Goal: Task Accomplishment & Management: Manage account settings

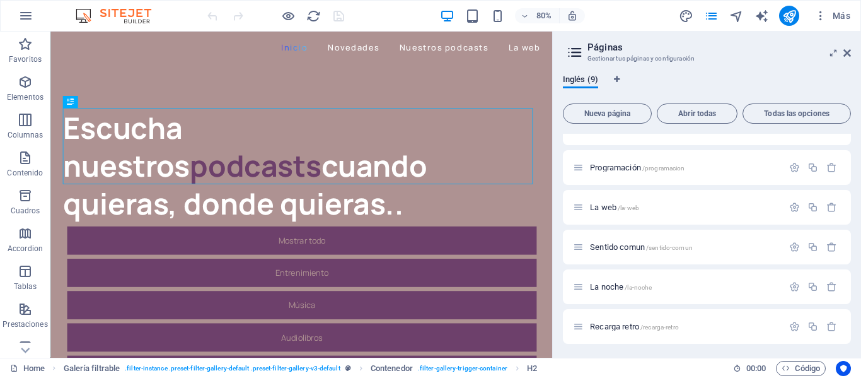
scroll to position [126, 0]
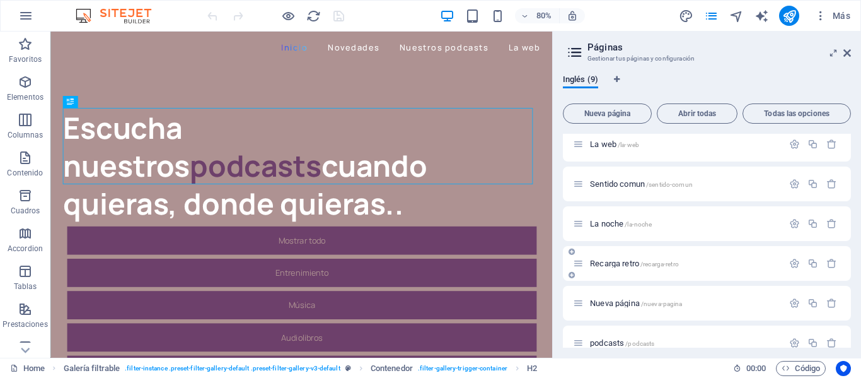
click at [659, 260] on span "/recarga-retro" at bounding box center [660, 263] width 38 height 7
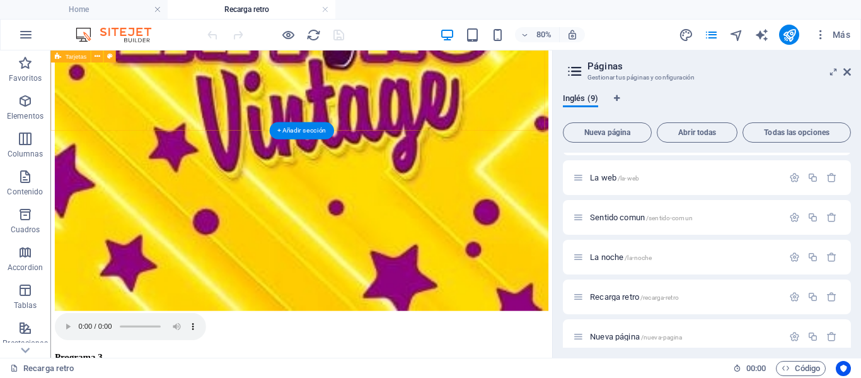
scroll to position [378, 0]
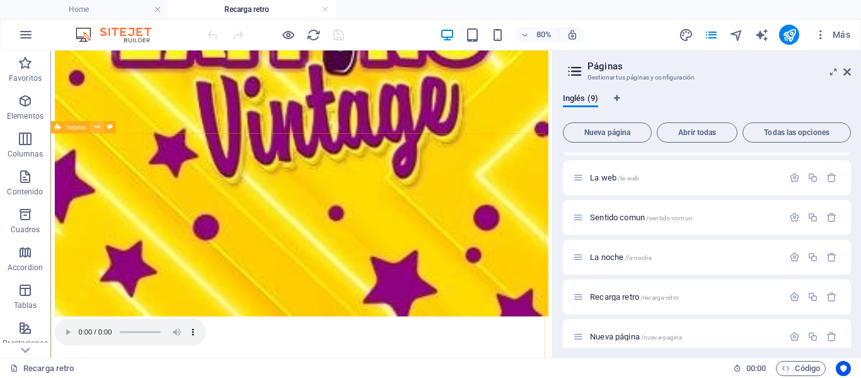
click at [98, 129] on icon at bounding box center [97, 127] width 6 height 11
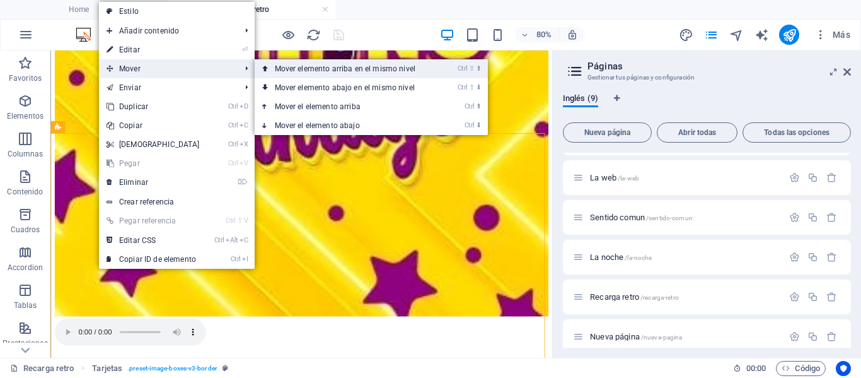
click at [306, 70] on link "Ctrl ⇧ ⬆ Mover elemento arriba en el mismo nivel" at bounding box center [348, 68] width 186 height 19
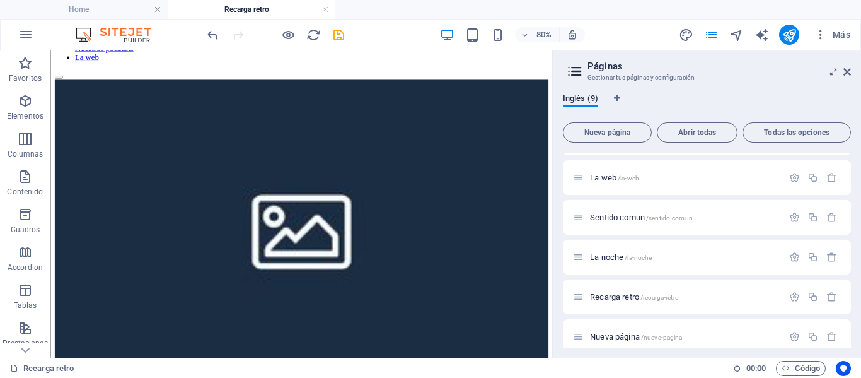
scroll to position [52, 0]
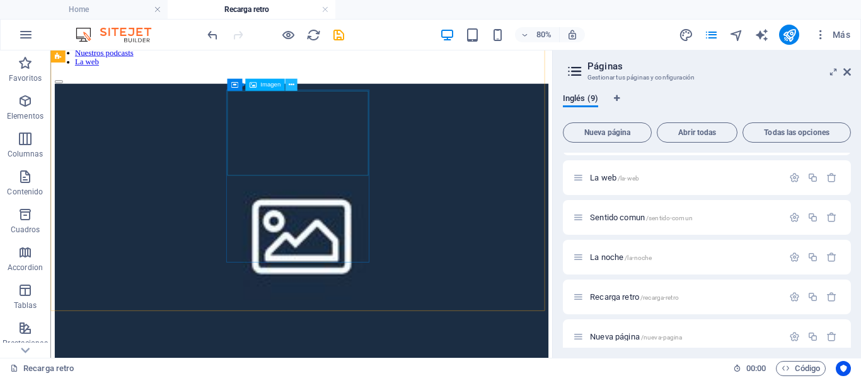
click at [294, 84] on icon at bounding box center [291, 84] width 6 height 11
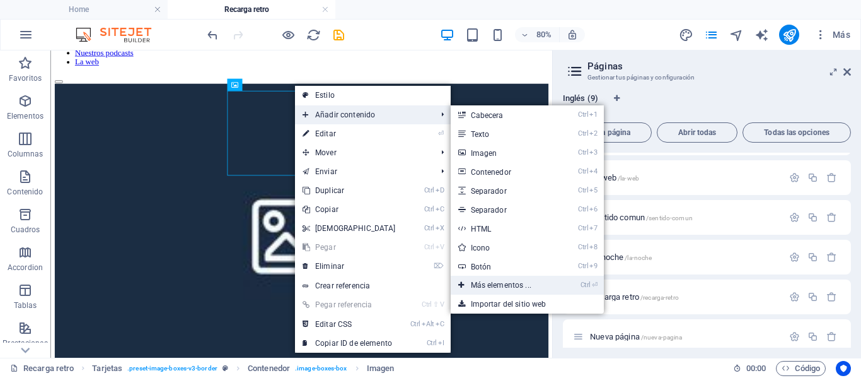
click at [494, 283] on link "Ctrl ⏎ Más elementos ..." at bounding box center [504, 285] width 106 height 19
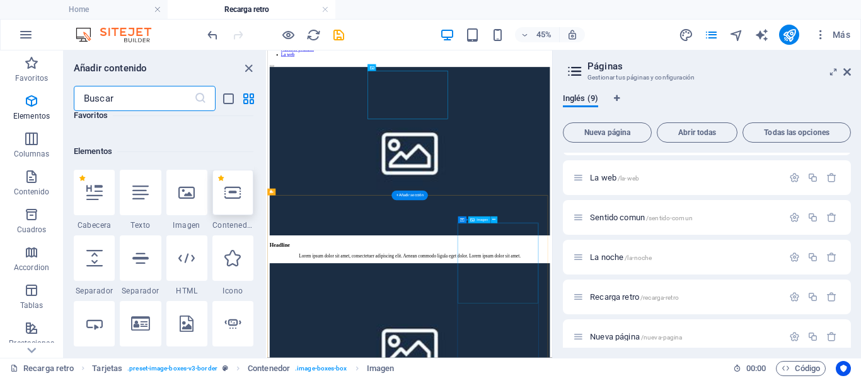
scroll to position [238, 0]
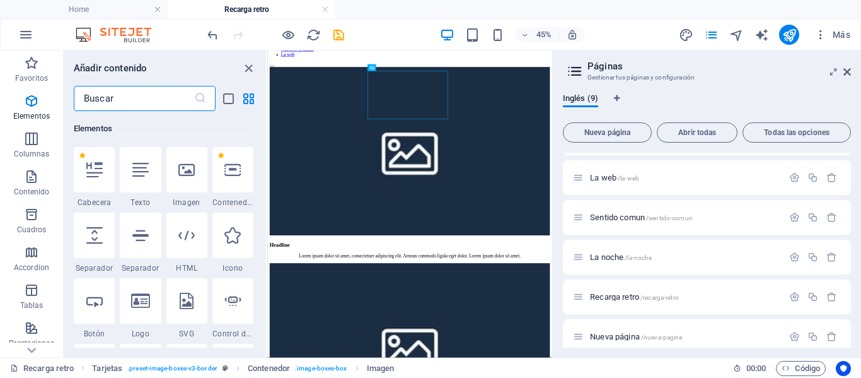
click at [165, 96] on input "text" at bounding box center [134, 98] width 120 height 25
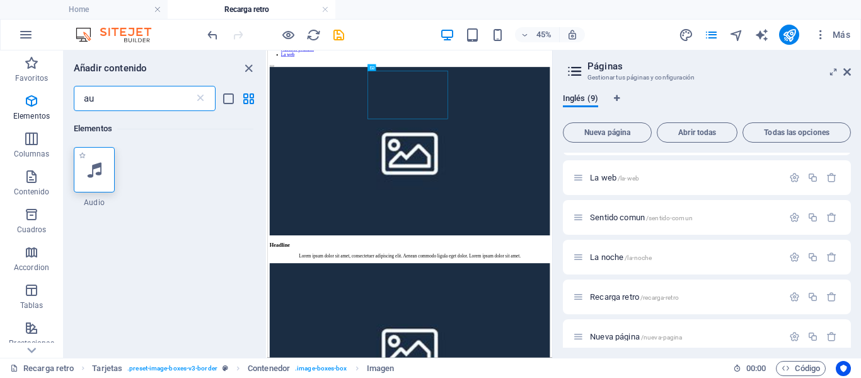
type input "au"
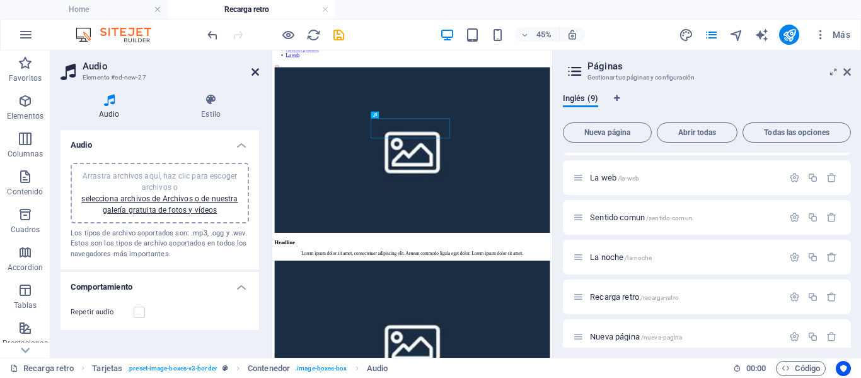
click at [254, 67] on icon at bounding box center [256, 72] width 8 height 10
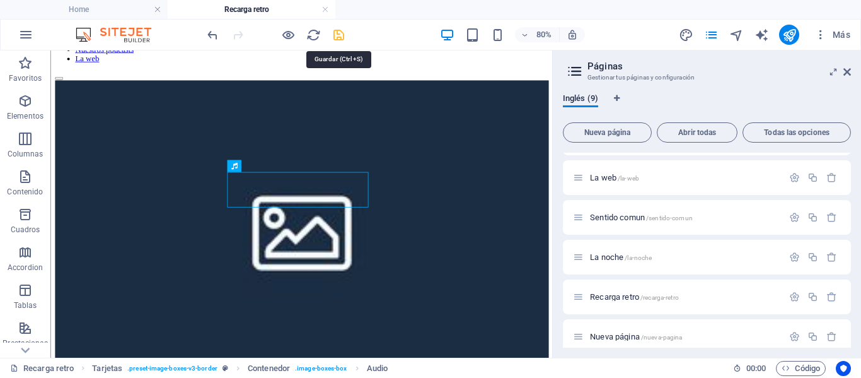
click at [341, 36] on icon "save" at bounding box center [339, 35] width 15 height 15
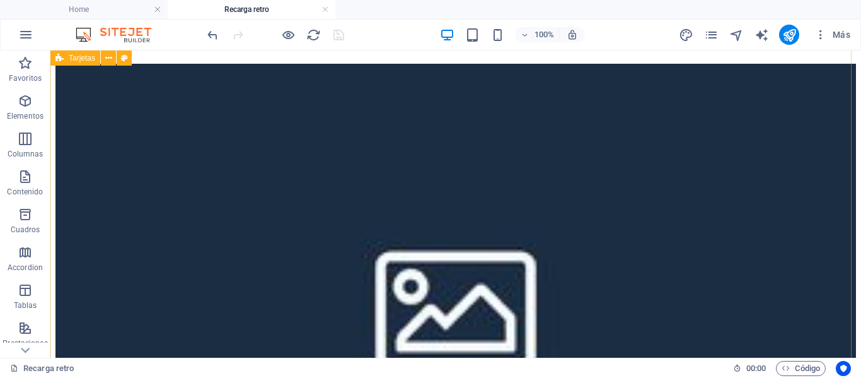
scroll to position [63, 0]
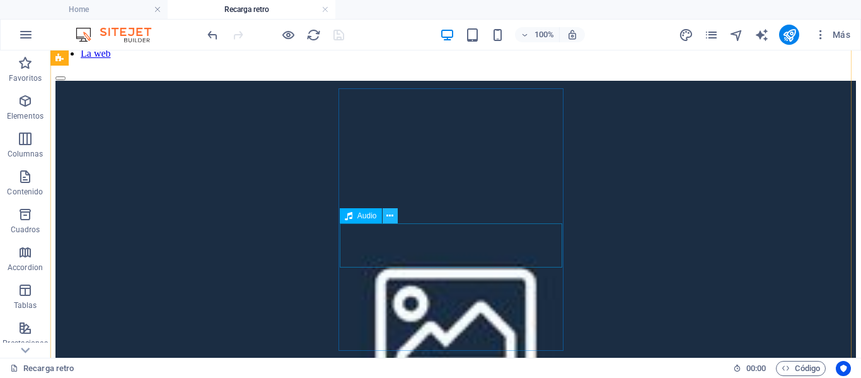
click at [389, 219] on icon at bounding box center [389, 215] width 7 height 13
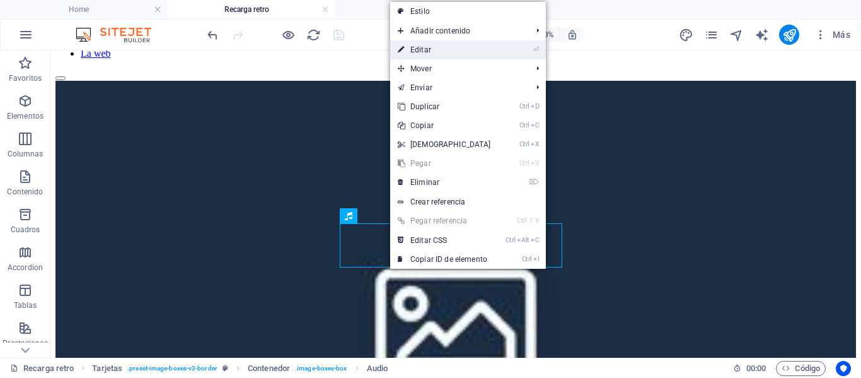
click at [433, 48] on link "⏎ Editar" at bounding box center [444, 49] width 108 height 19
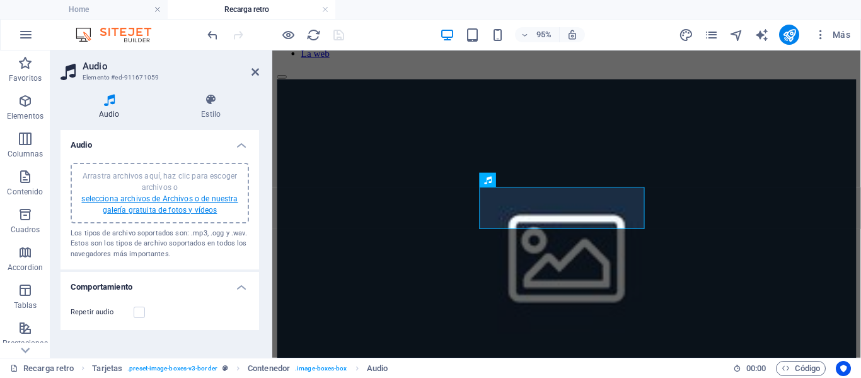
click at [153, 200] on link "selecciona archivos de Archivos o de nuestra galería gratuita de fotos y vídeos" at bounding box center [159, 204] width 156 height 20
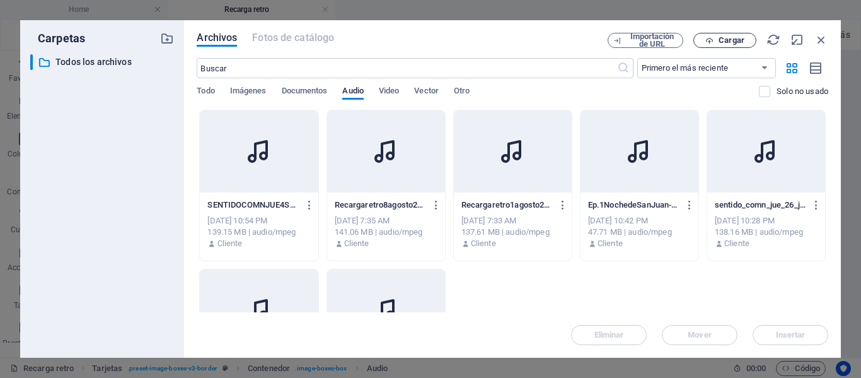
click at [733, 41] on span "Cargar" at bounding box center [732, 41] width 26 height 8
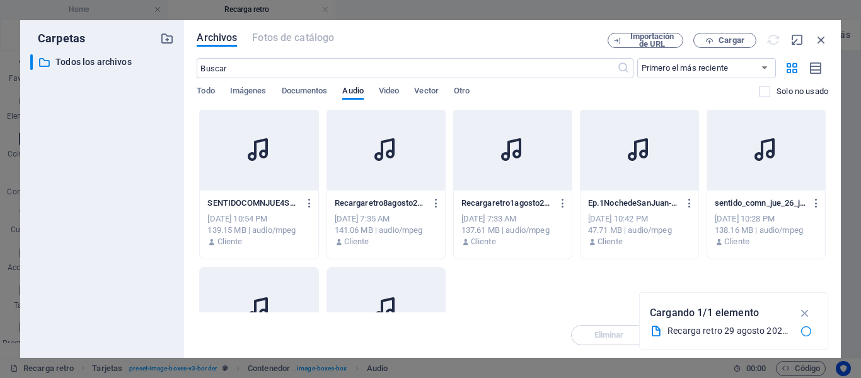
scroll to position [0, 0]
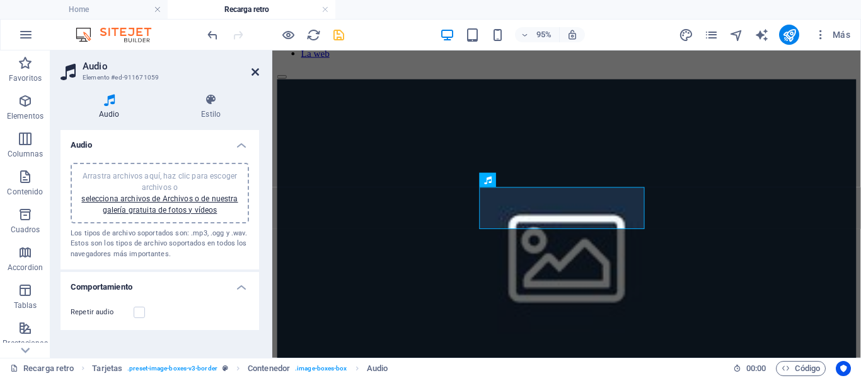
click at [256, 74] on icon at bounding box center [256, 72] width 8 height 10
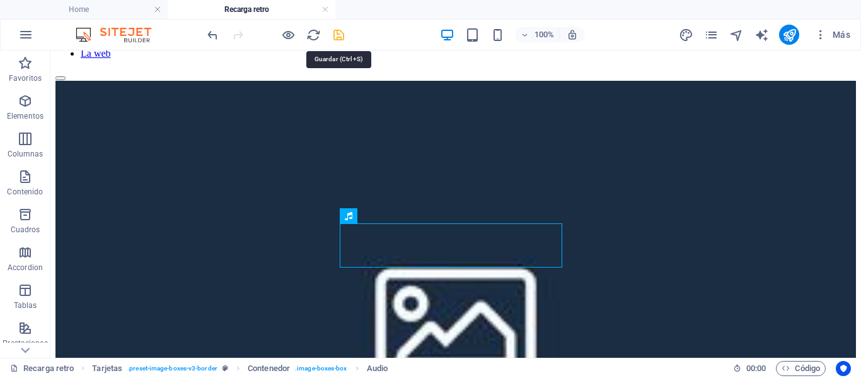
click at [334, 35] on icon "save" at bounding box center [339, 35] width 15 height 15
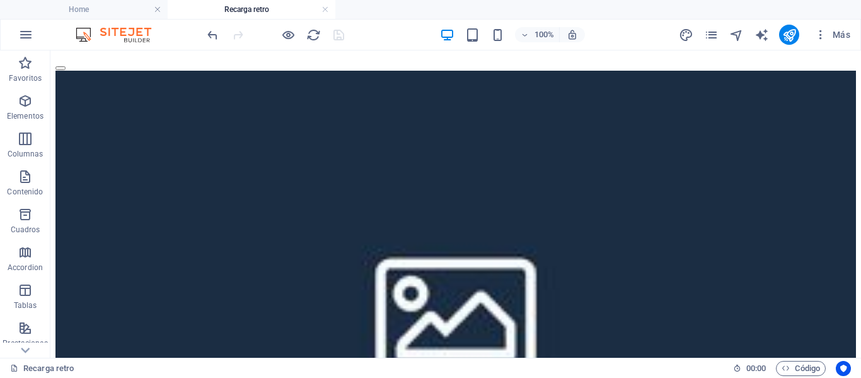
scroll to position [63, 0]
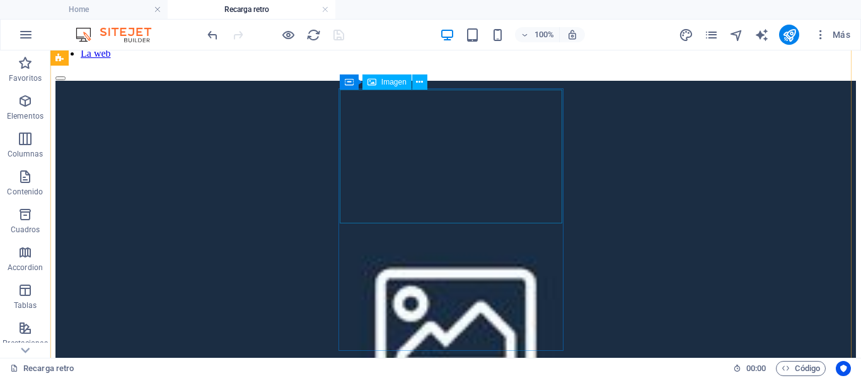
select select "%"
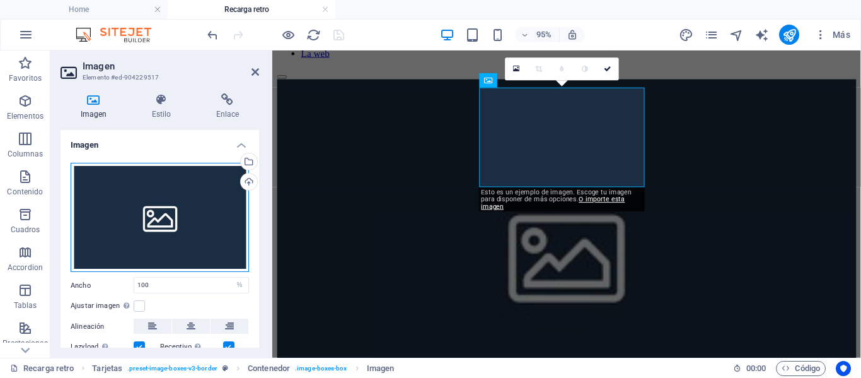
click at [166, 209] on div "Arrastra archivos aquí, haz clic para escoger archivos o selecciona archivos de…" at bounding box center [160, 218] width 178 height 110
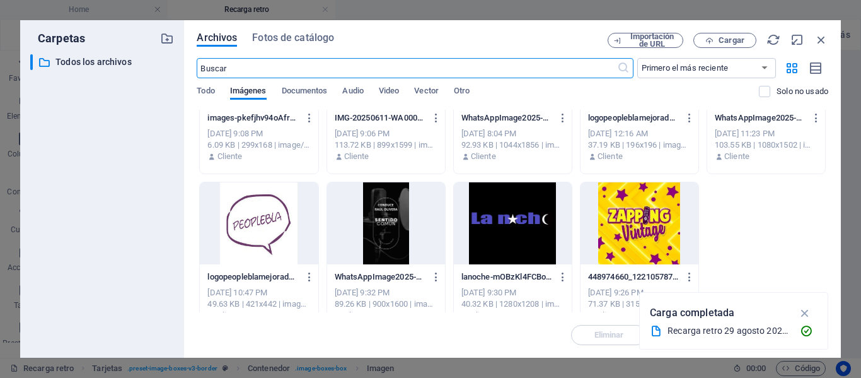
scroll to position [252, 0]
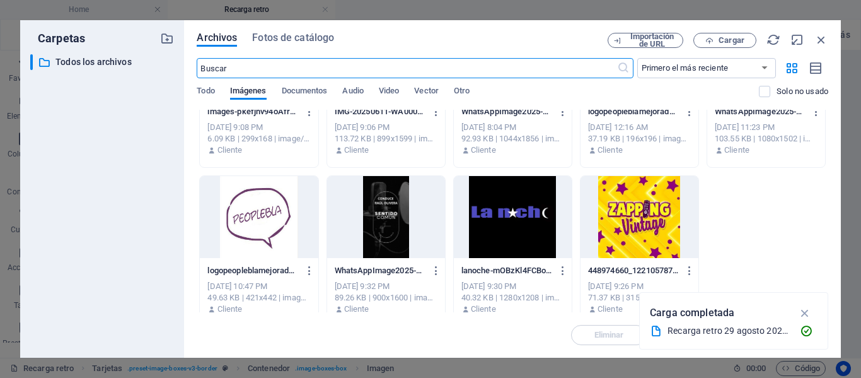
click at [627, 205] on div at bounding box center [640, 217] width 118 height 82
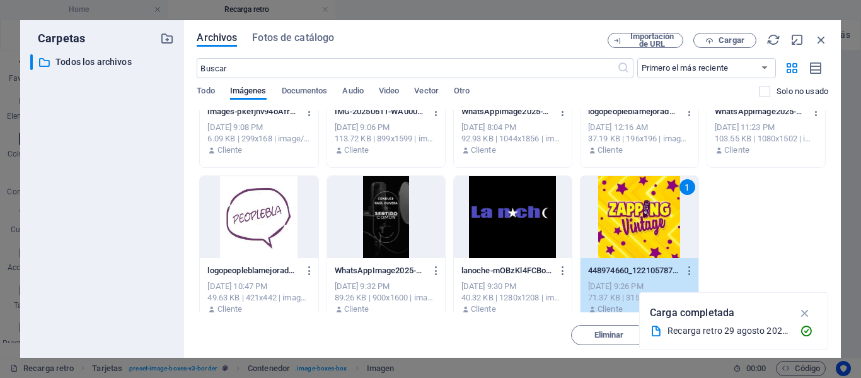
drag, startPoint x: 627, startPoint y: 205, endPoint x: 373, endPoint y: 163, distance: 257.6
click at [627, 205] on div "1" at bounding box center [640, 217] width 118 height 82
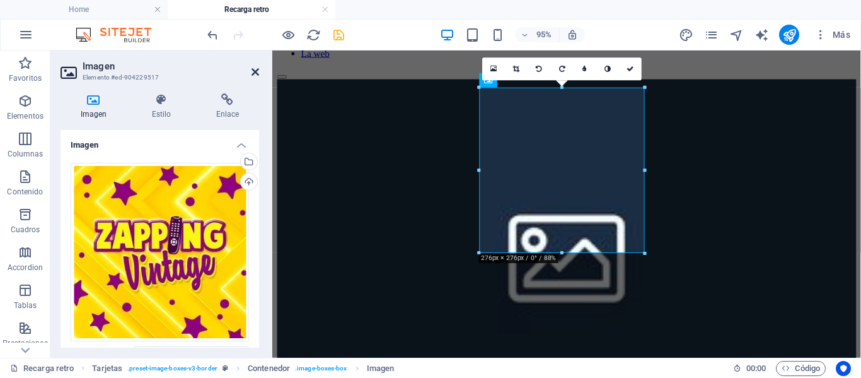
click at [255, 72] on icon at bounding box center [256, 72] width 8 height 10
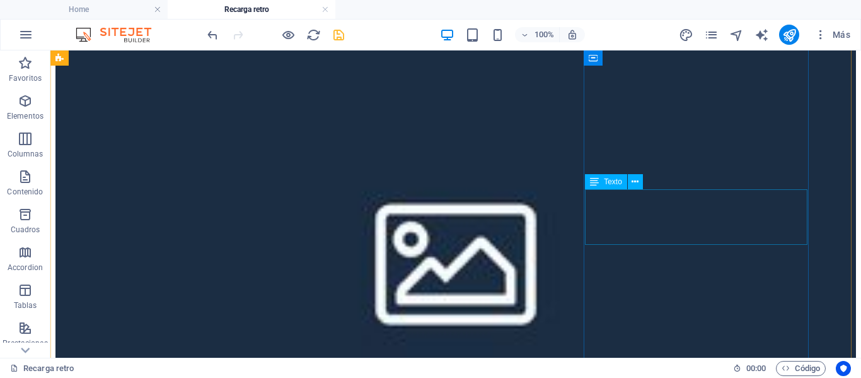
scroll to position [126, 0]
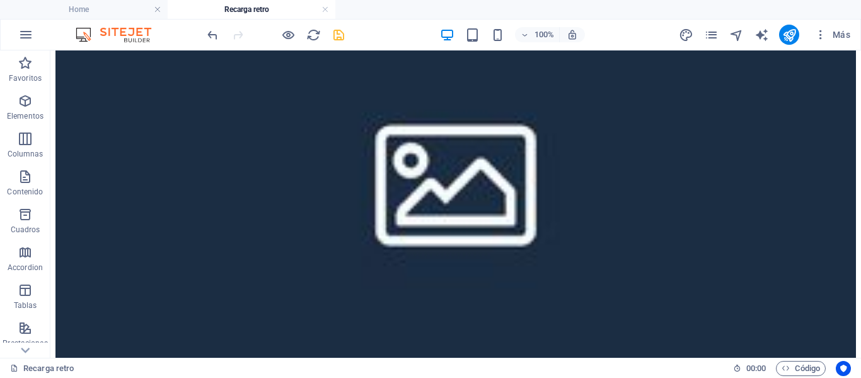
scroll to position [210, 0]
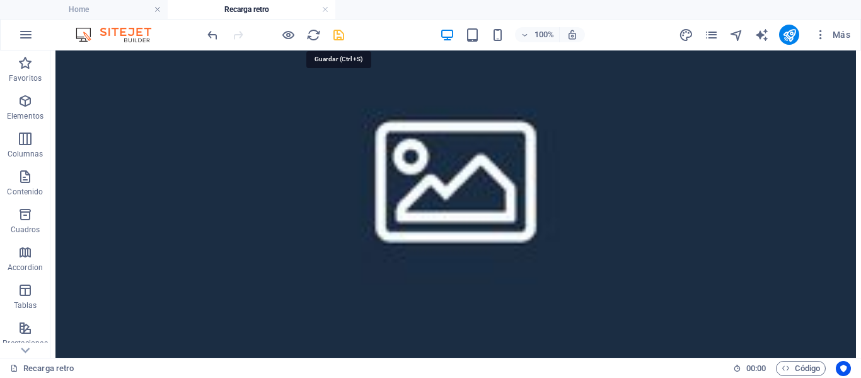
click at [337, 33] on icon "save" at bounding box center [339, 35] width 15 height 15
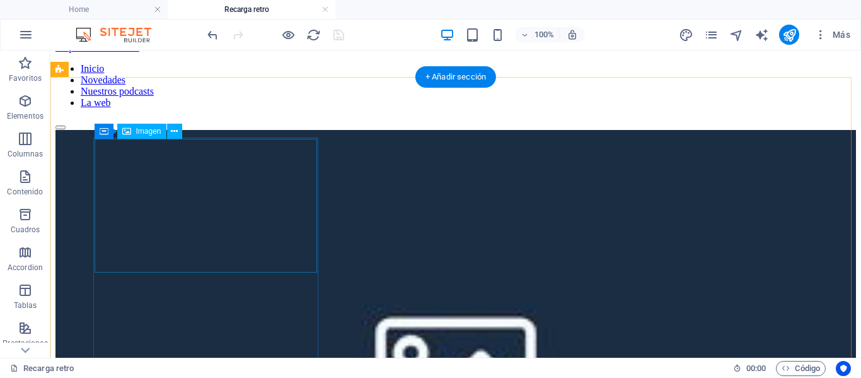
scroll to position [77, 0]
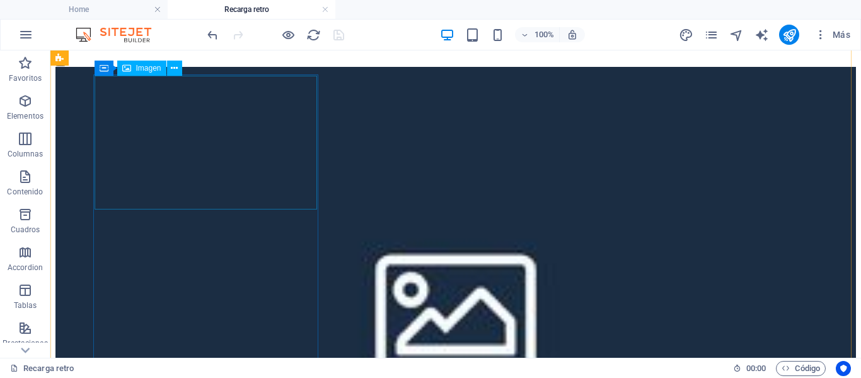
click at [224, 175] on figure at bounding box center [455, 309] width 801 height 484
select select "%"
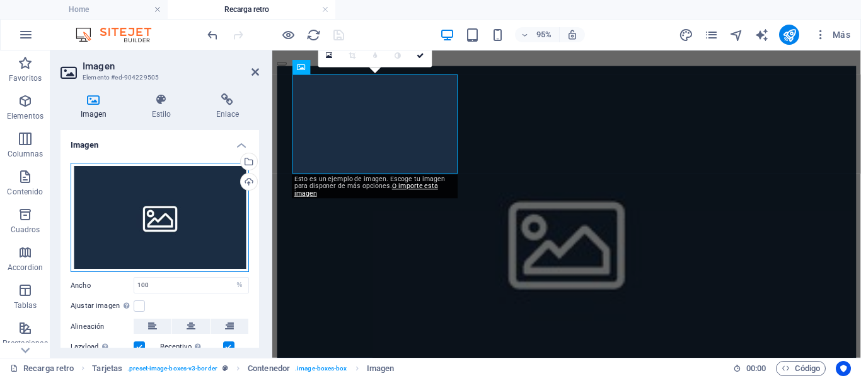
click at [180, 209] on div "Arrastra archivos aquí, haz clic para escoger archivos o selecciona archivos de…" at bounding box center [160, 218] width 178 height 110
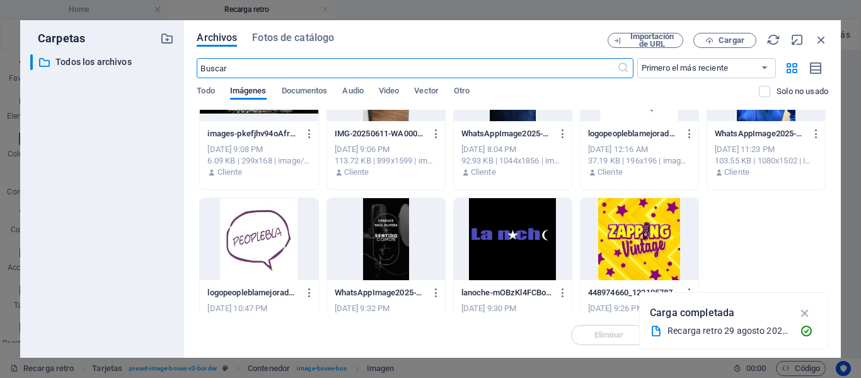
scroll to position [267, 0]
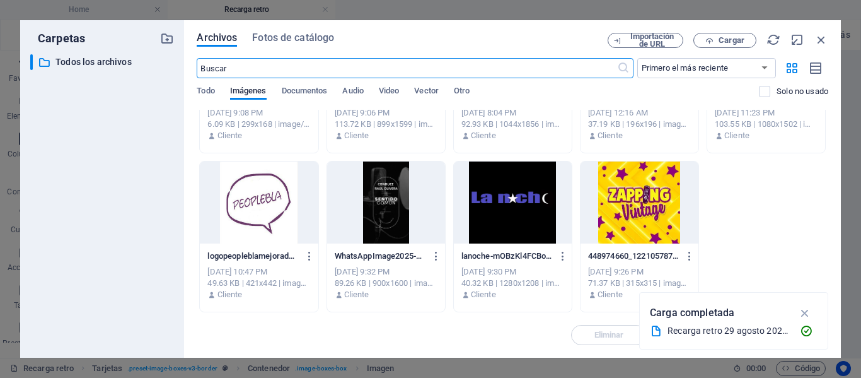
click at [625, 184] on div at bounding box center [640, 202] width 118 height 82
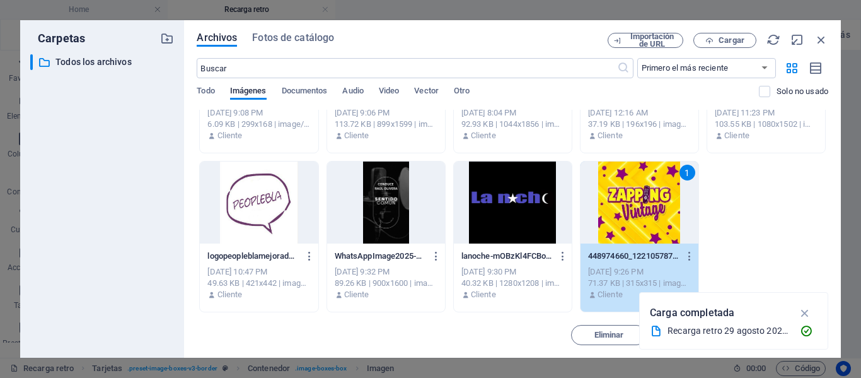
click at [625, 184] on div "1" at bounding box center [640, 202] width 118 height 82
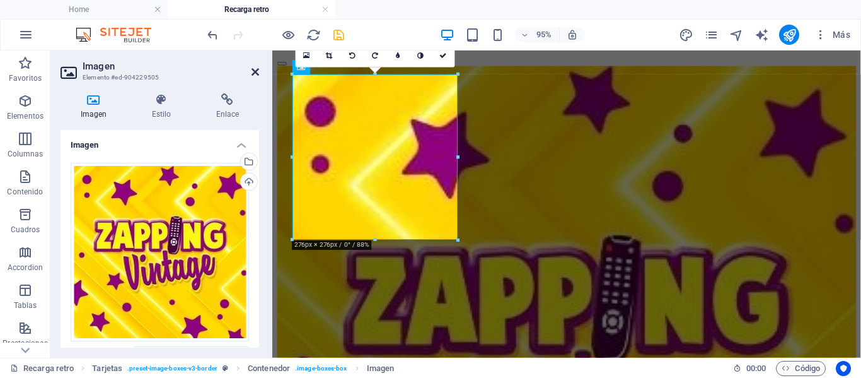
click at [255, 71] on icon at bounding box center [256, 72] width 8 height 10
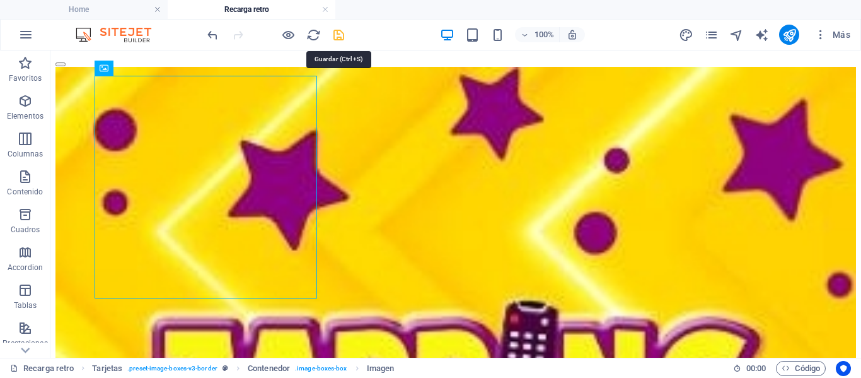
click at [342, 33] on icon "save" at bounding box center [339, 35] width 15 height 15
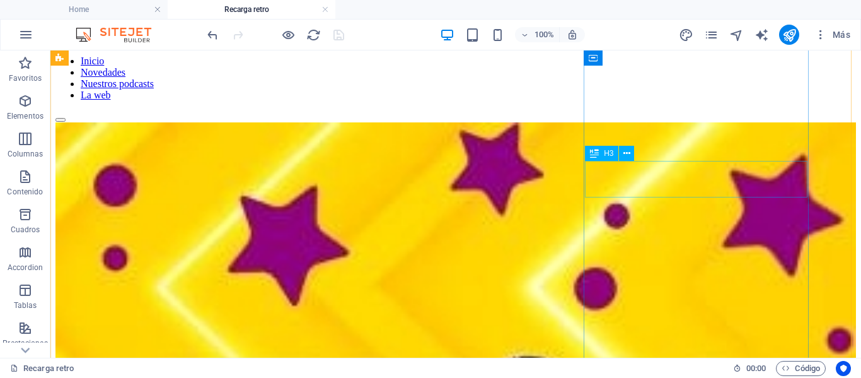
scroll to position [14, 0]
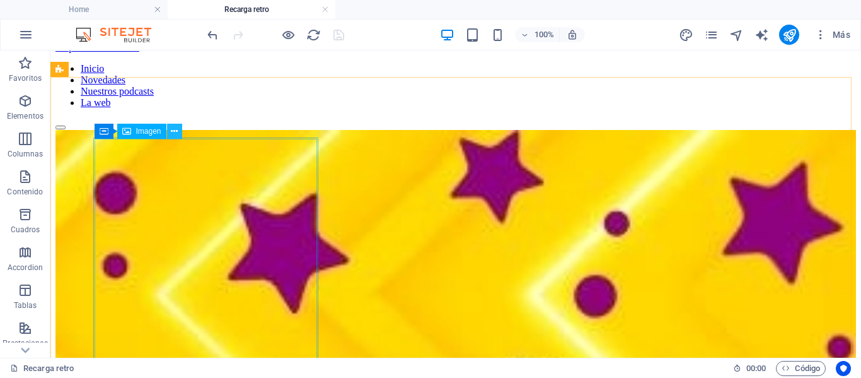
click at [177, 131] on icon at bounding box center [174, 131] width 7 height 13
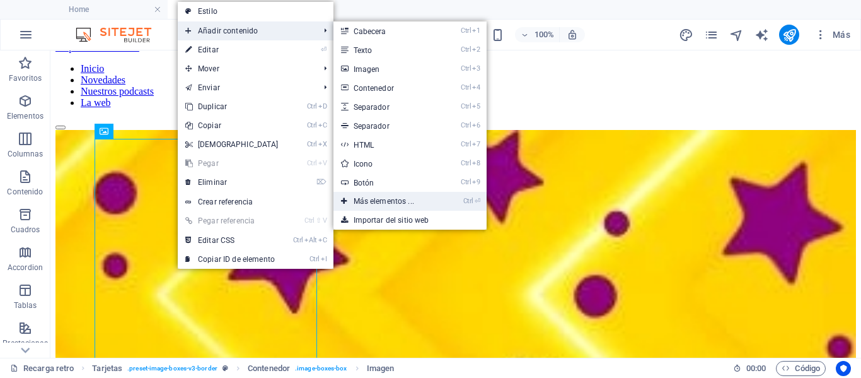
click at [376, 199] on link "Ctrl ⏎ Más elementos ..." at bounding box center [387, 201] width 106 height 19
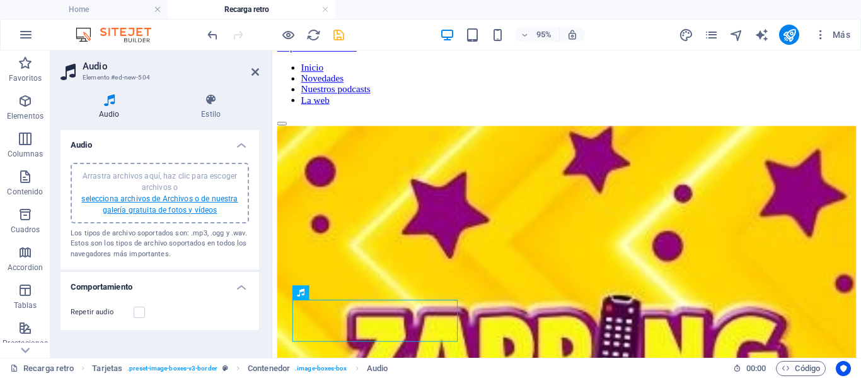
click at [148, 197] on link "selecciona archivos de Archivos o de nuestra galería gratuita de fotos y vídeos" at bounding box center [159, 204] width 156 height 20
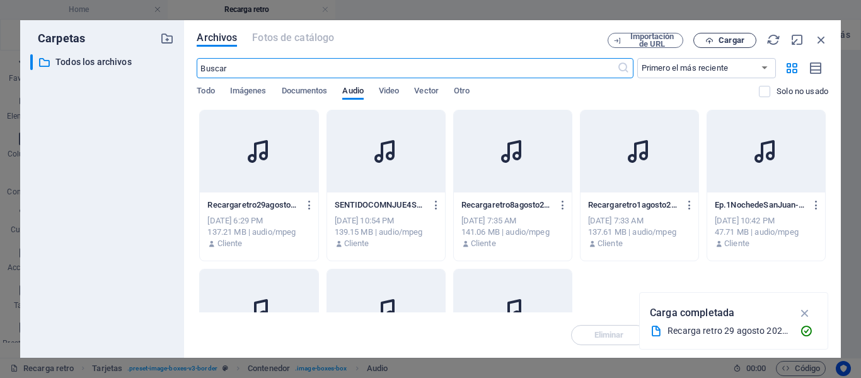
click at [707, 42] on icon "button" at bounding box center [709, 41] width 8 height 8
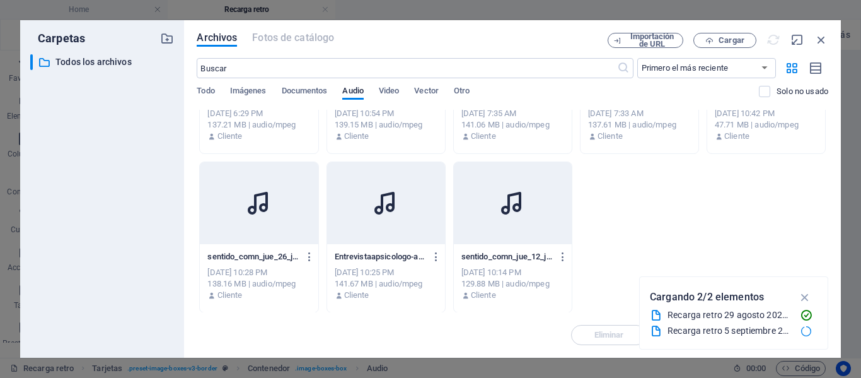
scroll to position [108, 0]
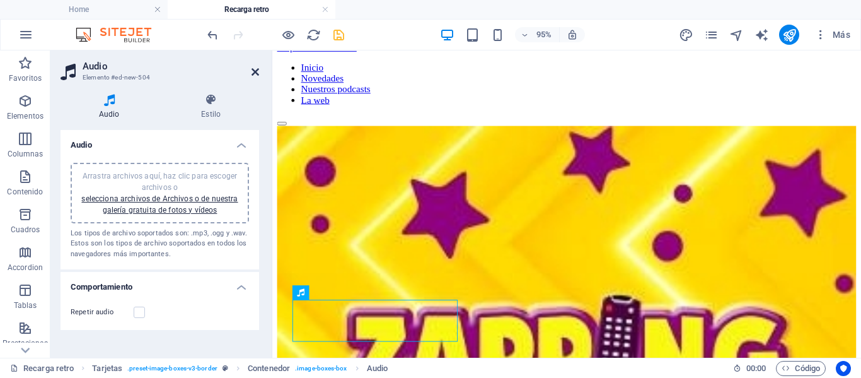
click at [252, 73] on icon at bounding box center [256, 72] width 8 height 10
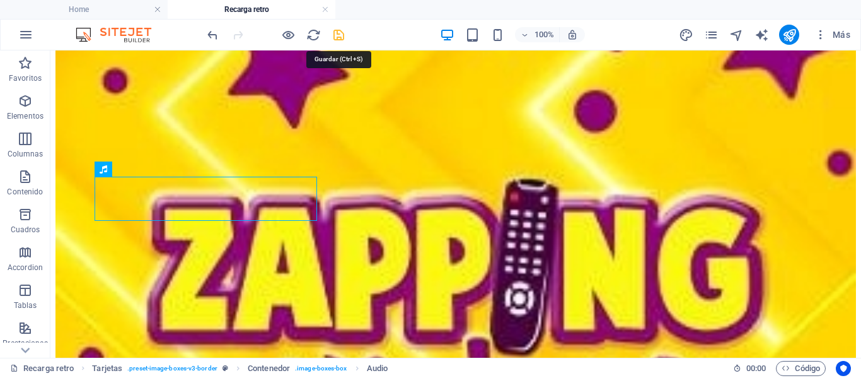
click at [337, 35] on icon "save" at bounding box center [339, 35] width 15 height 15
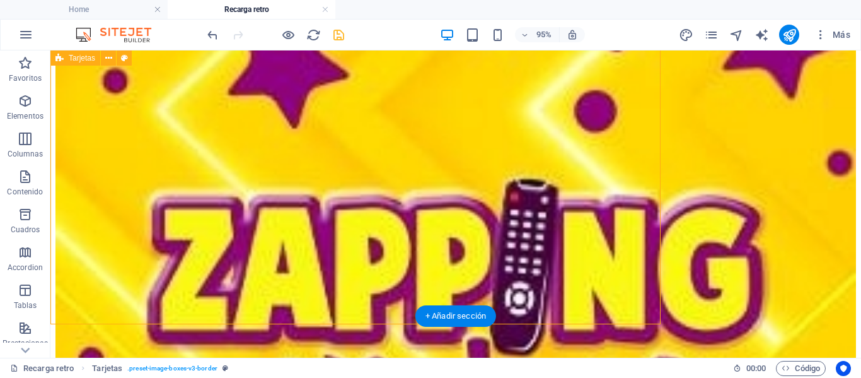
scroll to position [247, 0]
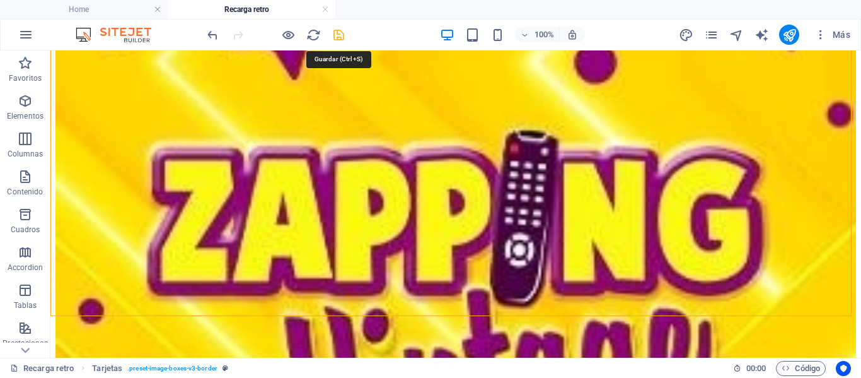
click at [337, 35] on icon "save" at bounding box center [339, 35] width 15 height 15
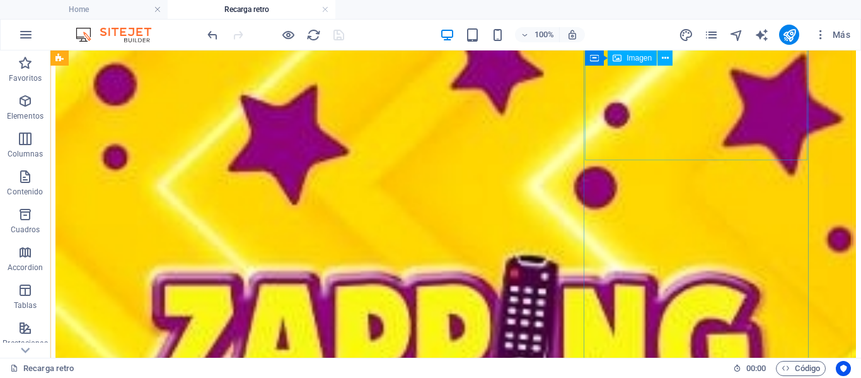
scroll to position [121, 0]
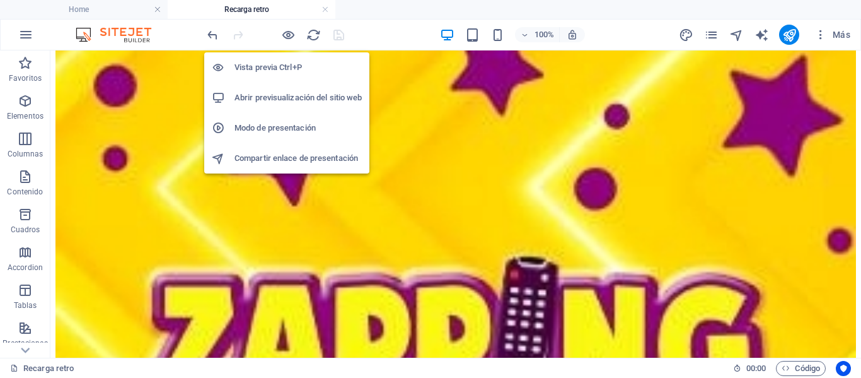
click at [294, 95] on h6 "Abrir previsualización del sitio web" at bounding box center [298, 97] width 127 height 15
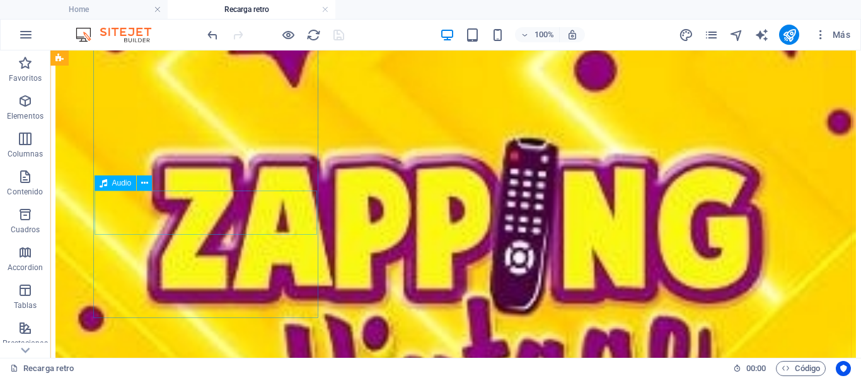
scroll to position [310, 0]
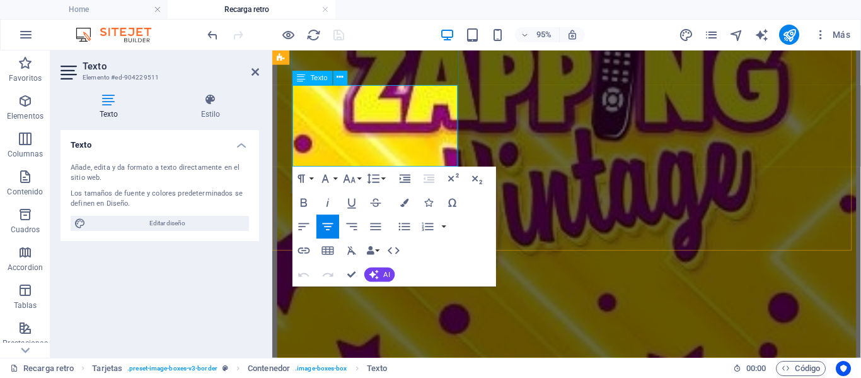
drag, startPoint x: 400, startPoint y: 156, endPoint x: 344, endPoint y: 99, distance: 80.2
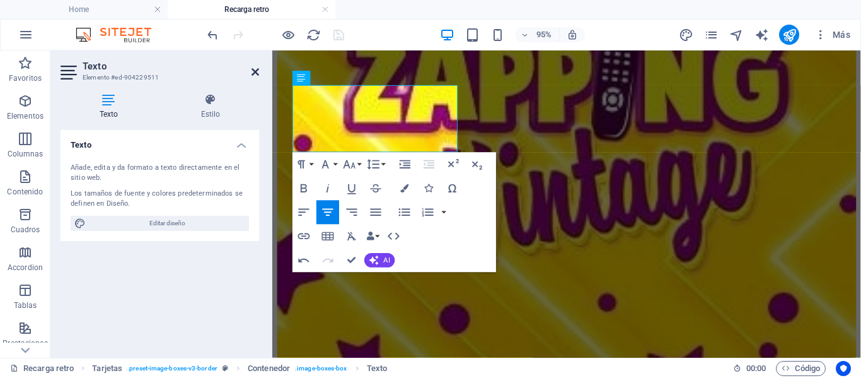
click at [258, 73] on icon at bounding box center [256, 72] width 8 height 10
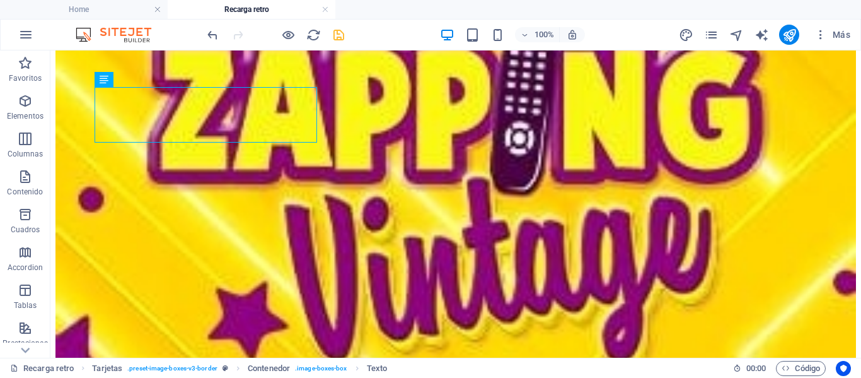
click at [335, 41] on icon "save" at bounding box center [339, 35] width 15 height 15
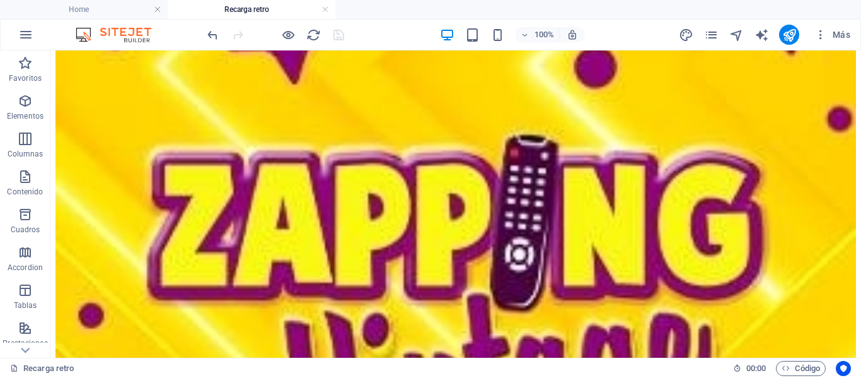
scroll to position [258, 0]
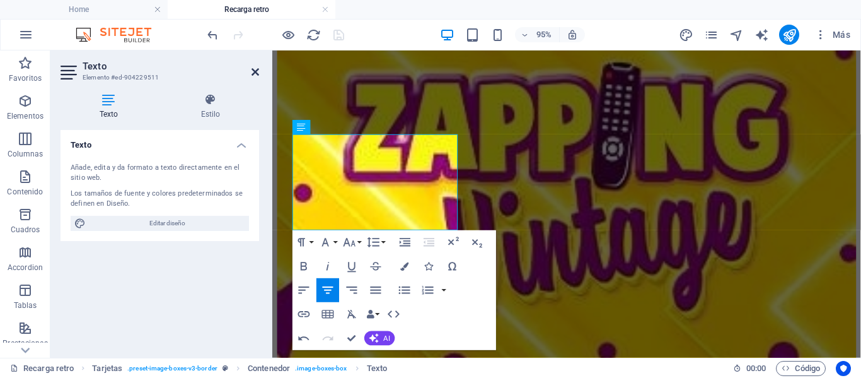
click at [254, 71] on icon at bounding box center [256, 72] width 8 height 10
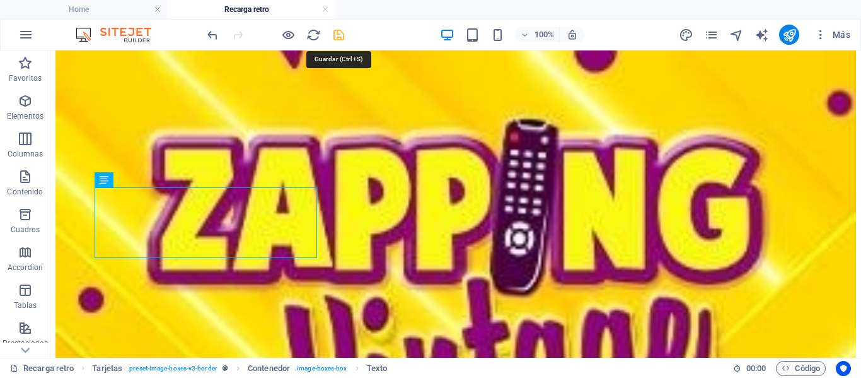
click at [340, 33] on icon "save" at bounding box center [339, 35] width 15 height 15
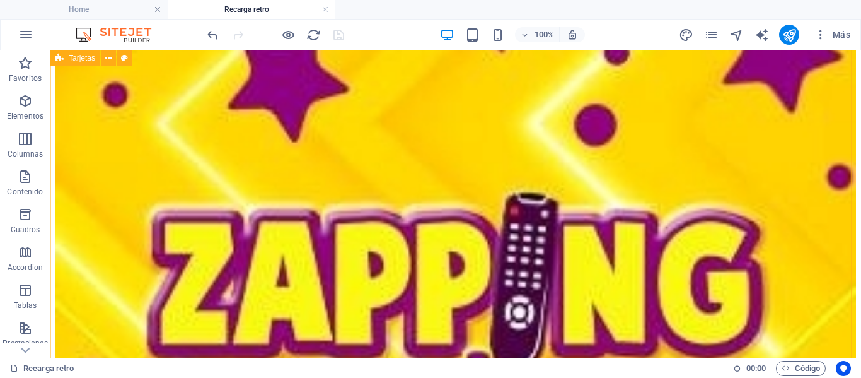
scroll to position [189, 0]
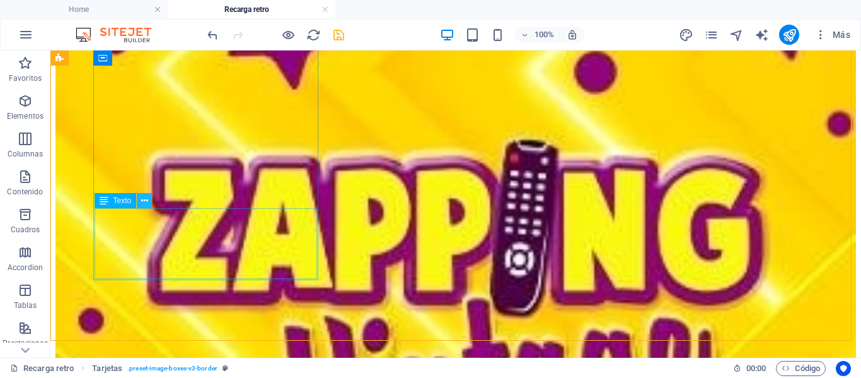
click at [142, 201] on icon at bounding box center [144, 200] width 7 height 13
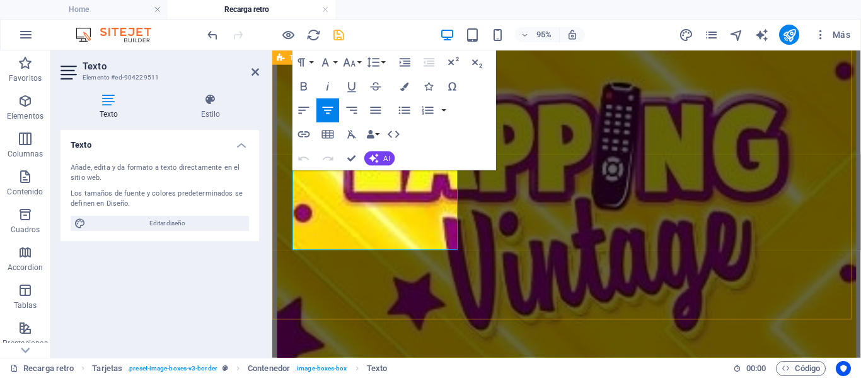
drag, startPoint x: 442, startPoint y: 245, endPoint x: 282, endPoint y: 184, distance: 171.2
click at [256, 73] on icon at bounding box center [256, 72] width 8 height 10
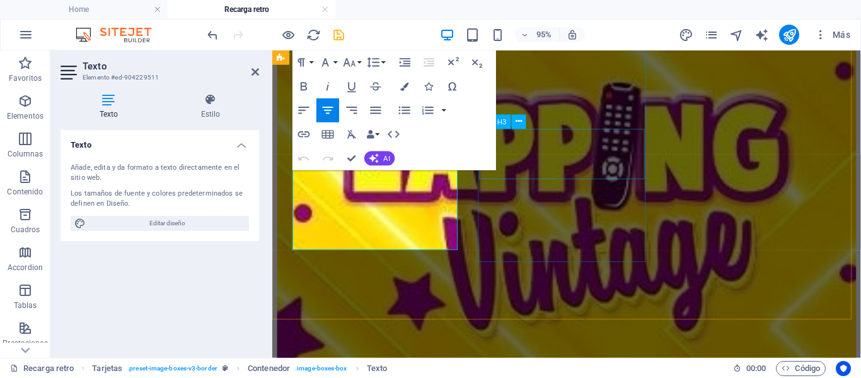
scroll to position [175, 0]
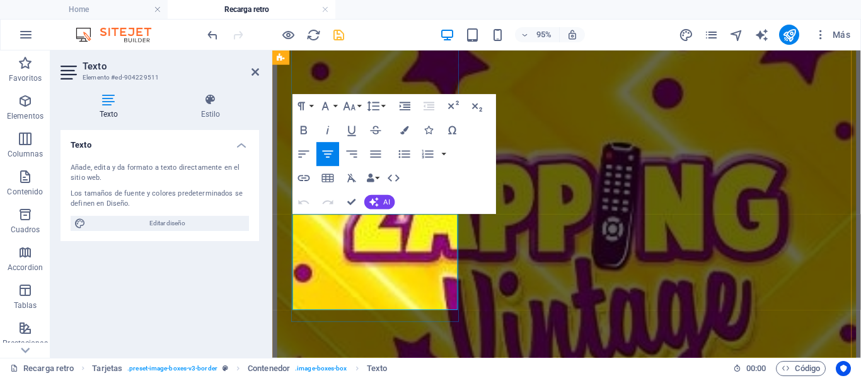
drag, startPoint x: 308, startPoint y: 228, endPoint x: 446, endPoint y: 308, distance: 159.3
copy span "[PERSON_NAME] y [PERSON_NAME] conducen un programa que nos lleva a través de un…"
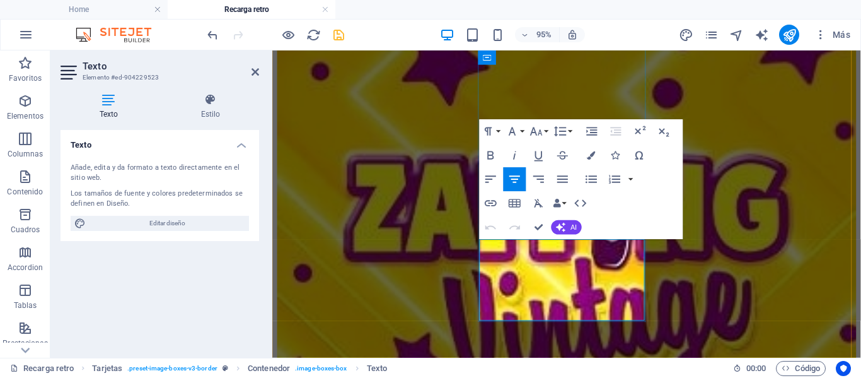
drag, startPoint x: 612, startPoint y: 322, endPoint x: 506, endPoint y: 252, distance: 127.8
click at [589, 154] on icon "button" at bounding box center [592, 155] width 8 height 8
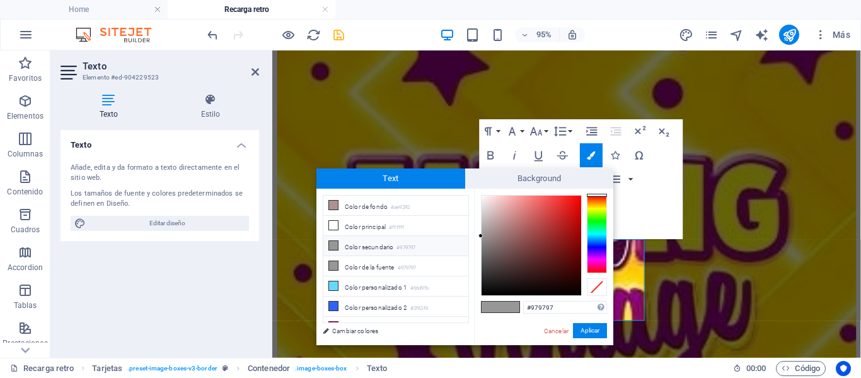
type input "#080808"
click at [485, 291] on div at bounding box center [532, 245] width 100 height 100
click at [599, 326] on button "Aplicar" at bounding box center [590, 330] width 34 height 15
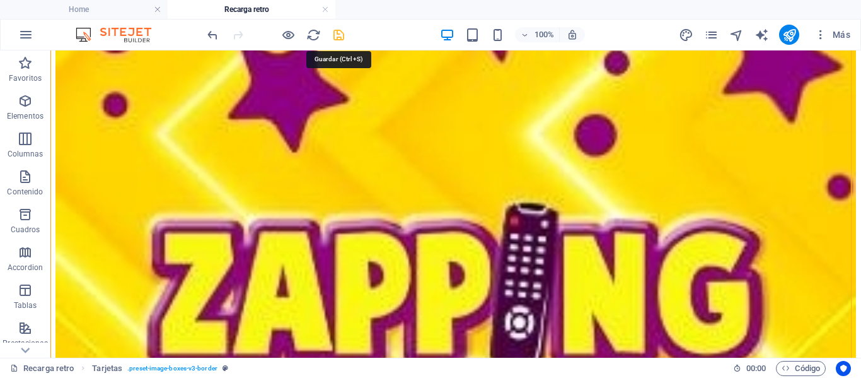
click at [341, 33] on icon "save" at bounding box center [339, 35] width 15 height 15
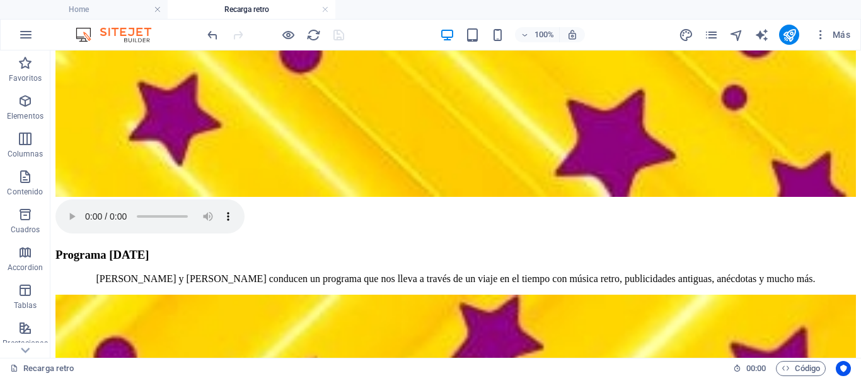
scroll to position [758, 0]
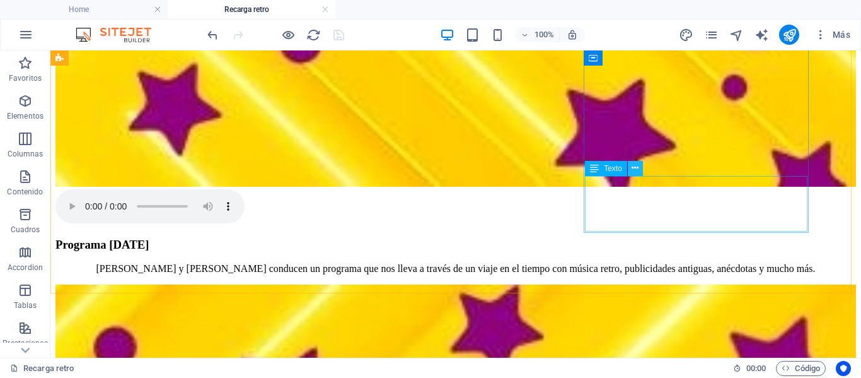
click at [636, 171] on icon at bounding box center [635, 167] width 7 height 13
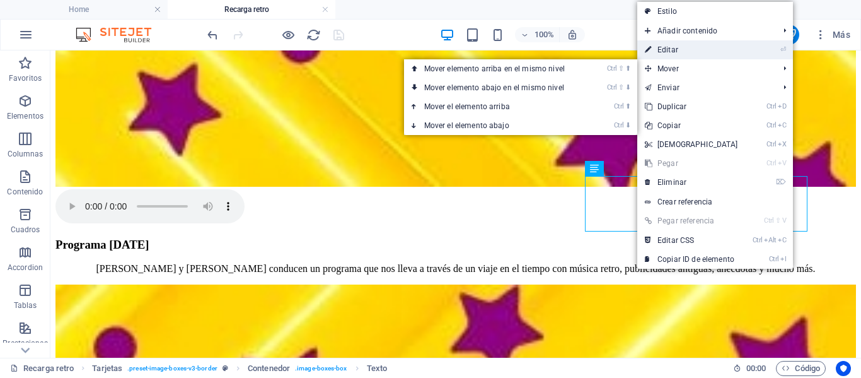
click at [667, 46] on link "⏎ Editar" at bounding box center [691, 49] width 108 height 19
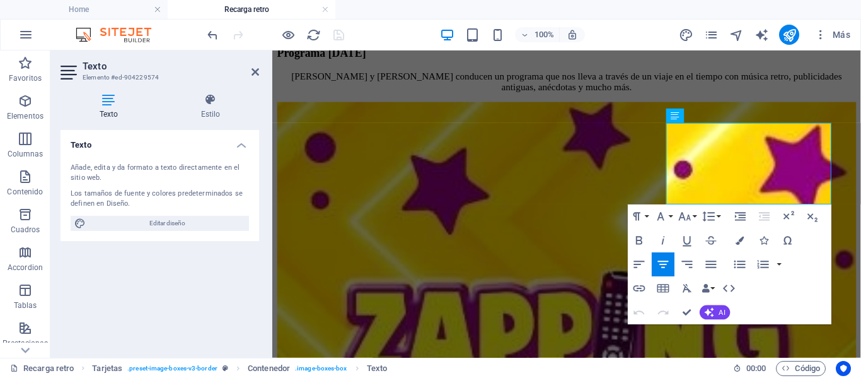
scroll to position [766, 0]
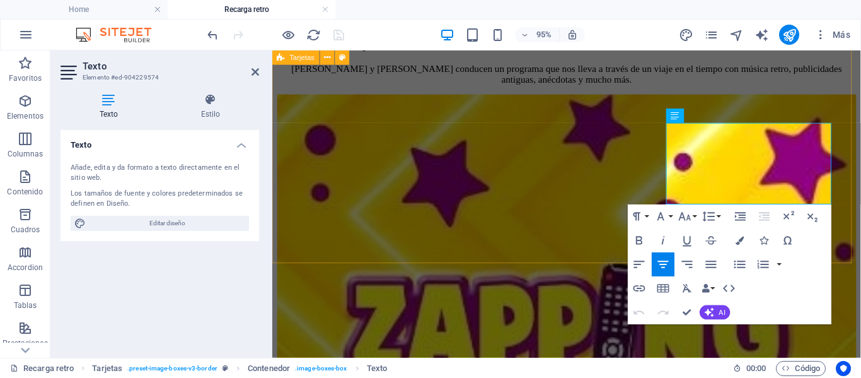
drag, startPoint x: 702, startPoint y: 135, endPoint x: 840, endPoint y: 228, distance: 166.3
click at [738, 244] on icon "button" at bounding box center [740, 240] width 8 height 8
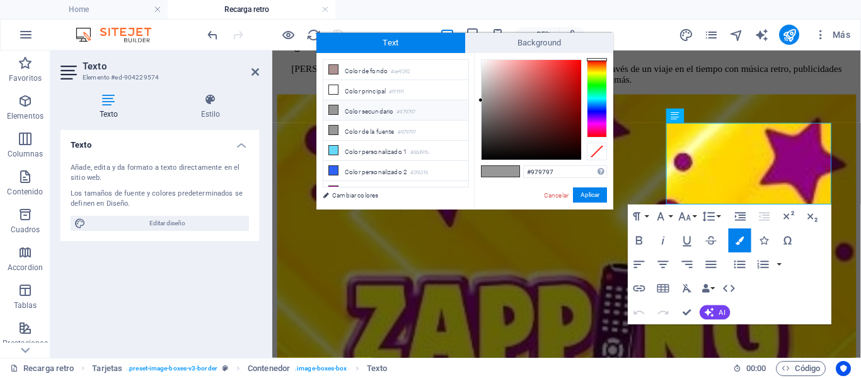
type input "#0a0a0a"
click at [484, 155] on div at bounding box center [532, 110] width 100 height 100
click at [581, 191] on button "Aplicar" at bounding box center [590, 194] width 34 height 15
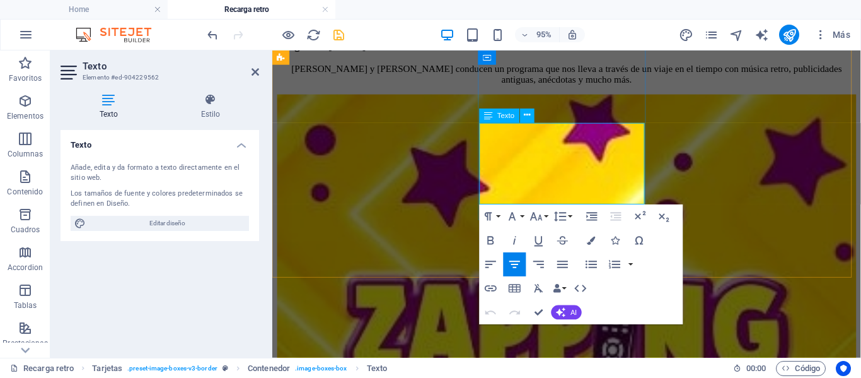
drag, startPoint x: 504, startPoint y: 133, endPoint x: 619, endPoint y: 204, distance: 135.6
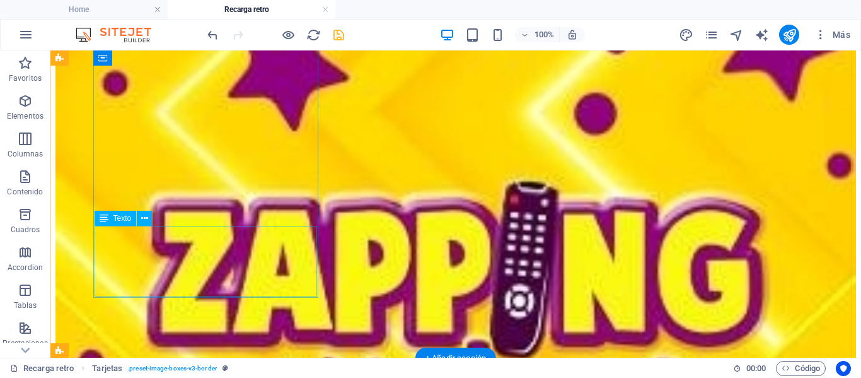
scroll to position [177, 0]
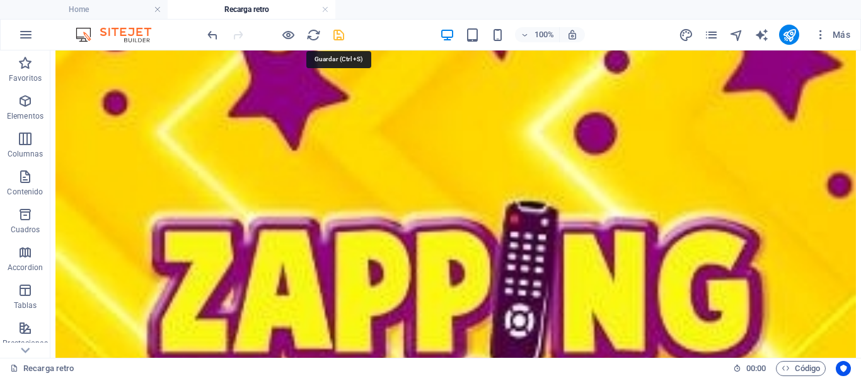
click at [335, 36] on icon "save" at bounding box center [339, 35] width 15 height 15
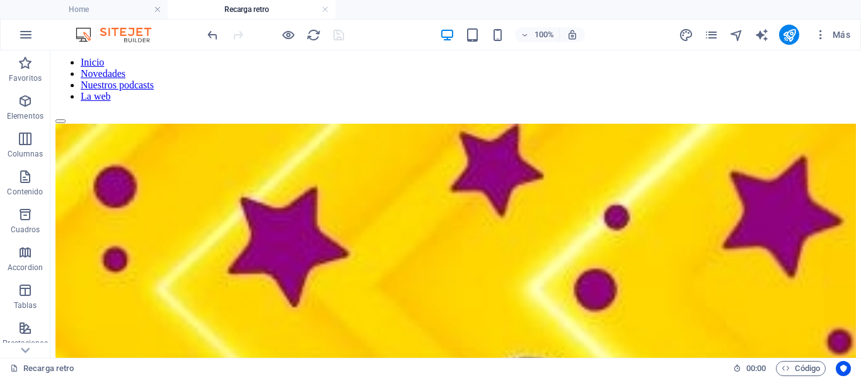
scroll to position [0, 0]
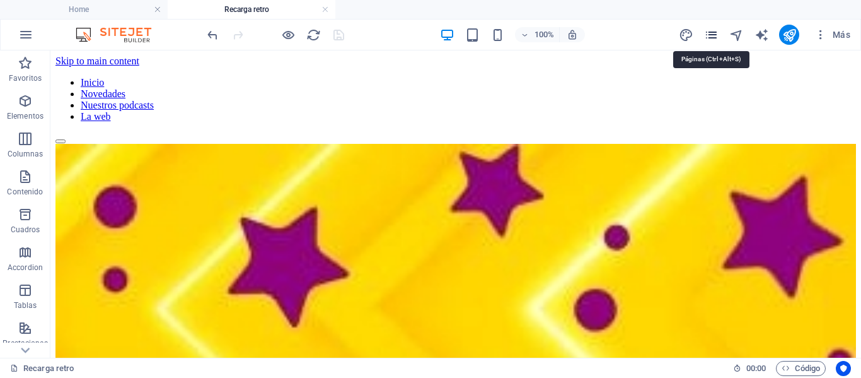
click at [713, 36] on icon "pages" at bounding box center [711, 35] width 15 height 15
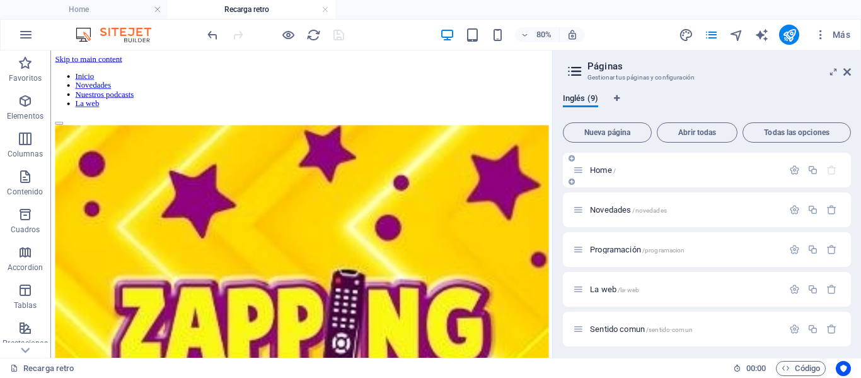
click at [627, 168] on p "Home /" at bounding box center [684, 170] width 189 height 8
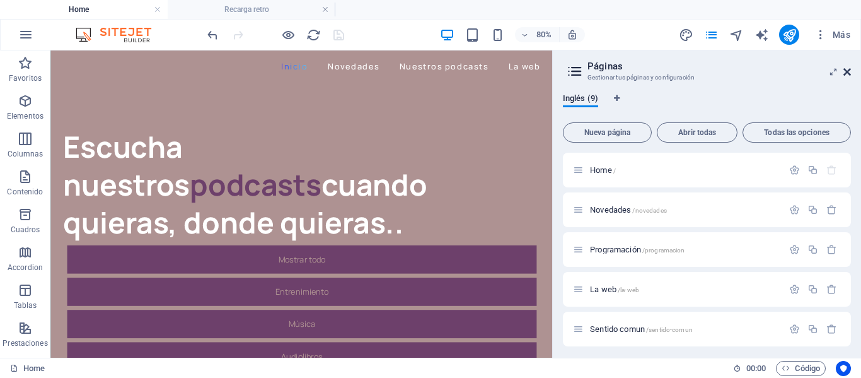
click at [847, 70] on icon at bounding box center [848, 72] width 8 height 10
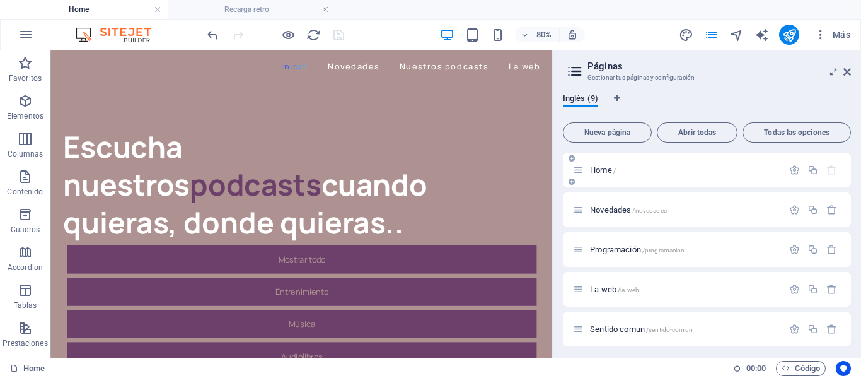
click at [632, 171] on p "Home /" at bounding box center [684, 170] width 189 height 8
click at [849, 73] on icon at bounding box center [848, 72] width 8 height 10
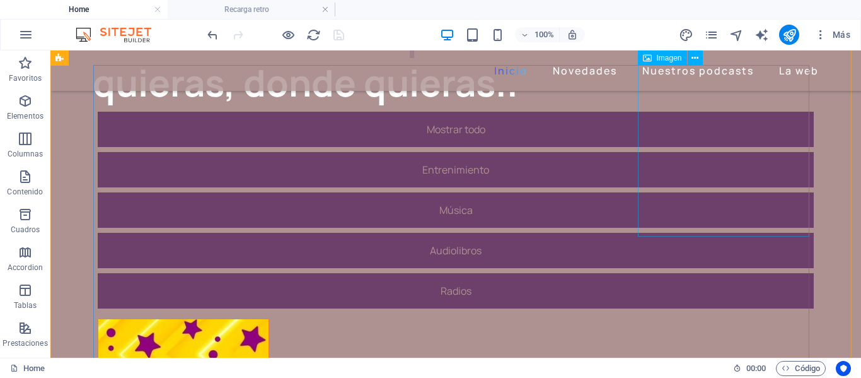
scroll to position [126, 0]
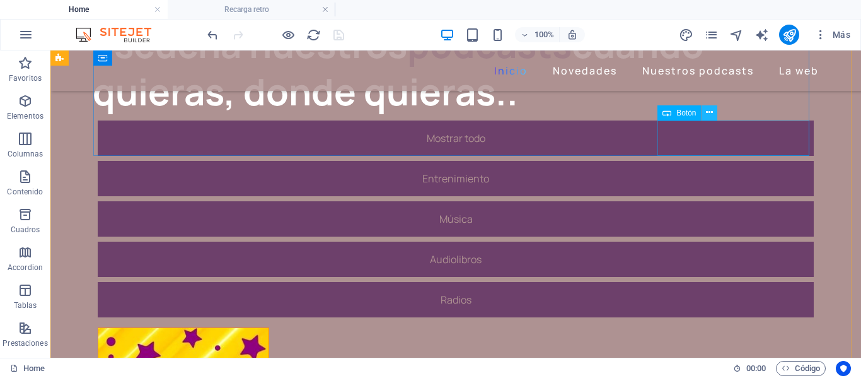
click at [709, 113] on icon at bounding box center [709, 112] width 7 height 13
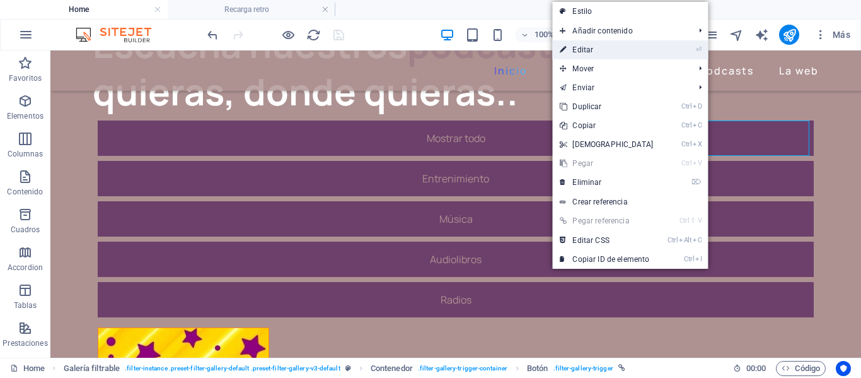
click at [597, 50] on link "⏎ Editar" at bounding box center [606, 49] width 108 height 19
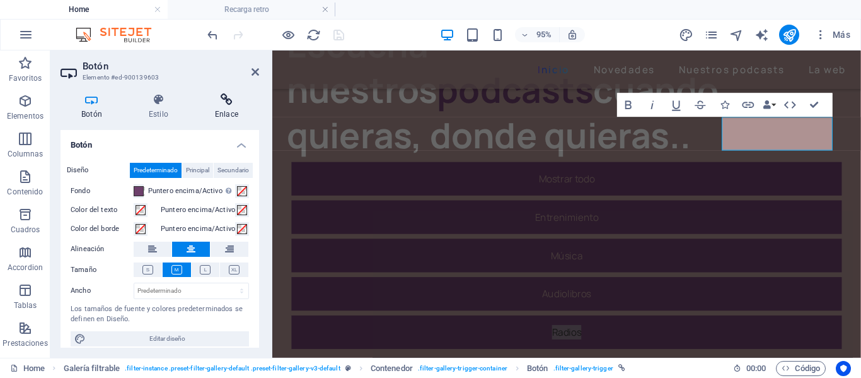
click at [227, 107] on h4 "Enlace" at bounding box center [226, 106] width 65 height 26
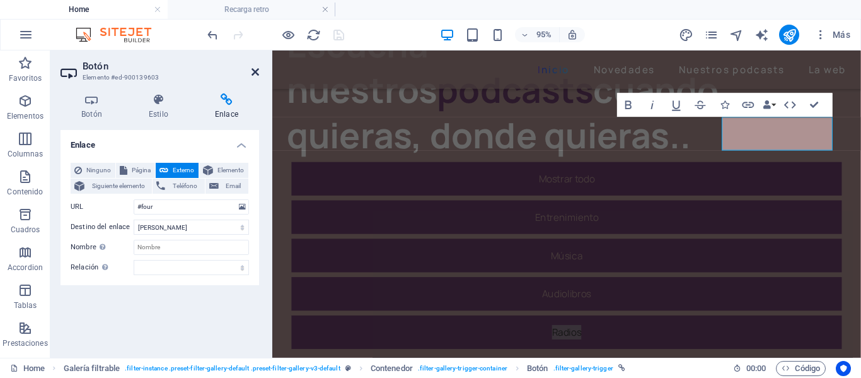
click at [258, 73] on icon at bounding box center [256, 72] width 8 height 10
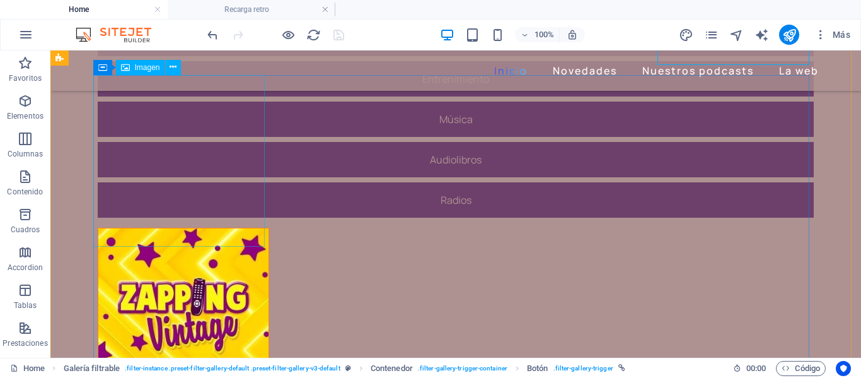
scroll to position [189, 0]
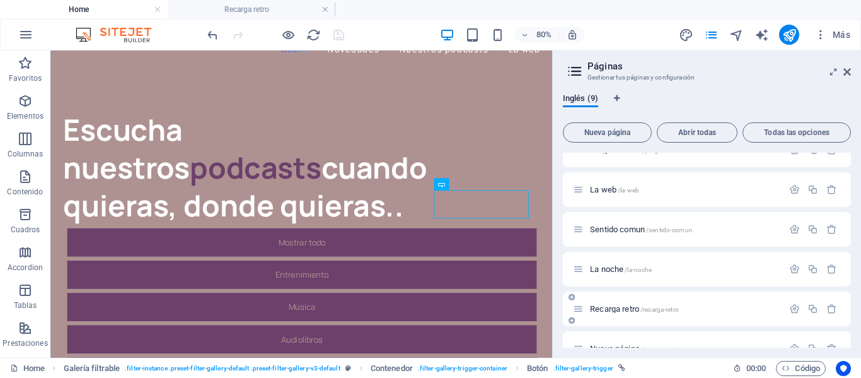
scroll to position [126, 0]
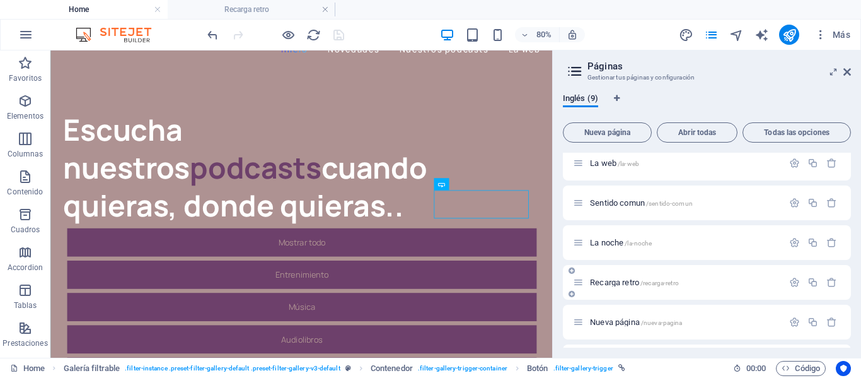
click at [662, 280] on span "/recarga-retro" at bounding box center [660, 282] width 38 height 7
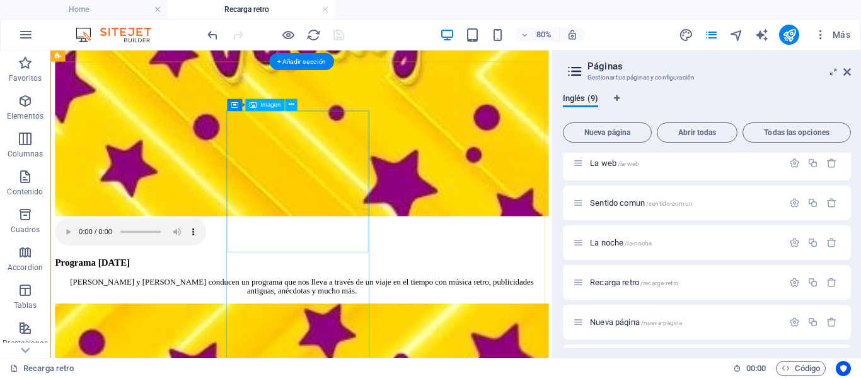
scroll to position [504, 0]
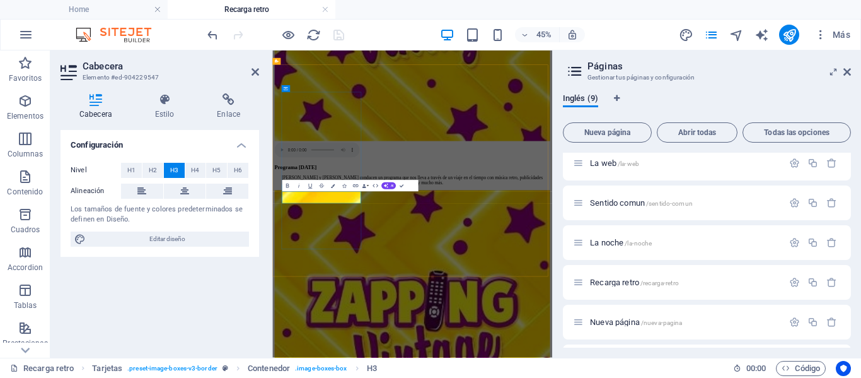
click at [255, 73] on icon at bounding box center [256, 72] width 8 height 10
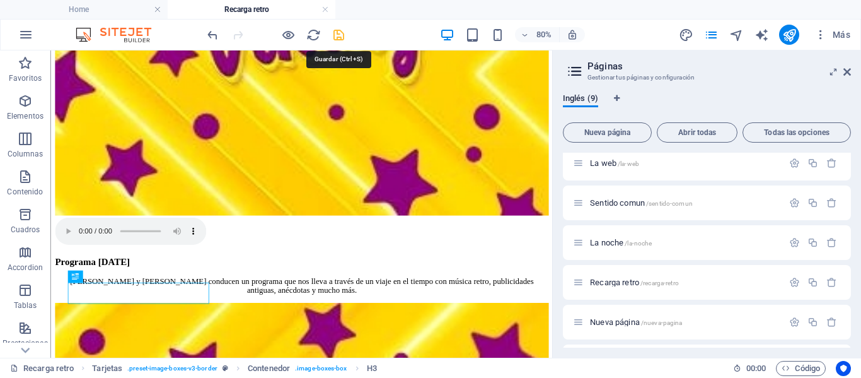
click at [339, 33] on icon "save" at bounding box center [339, 35] width 15 height 15
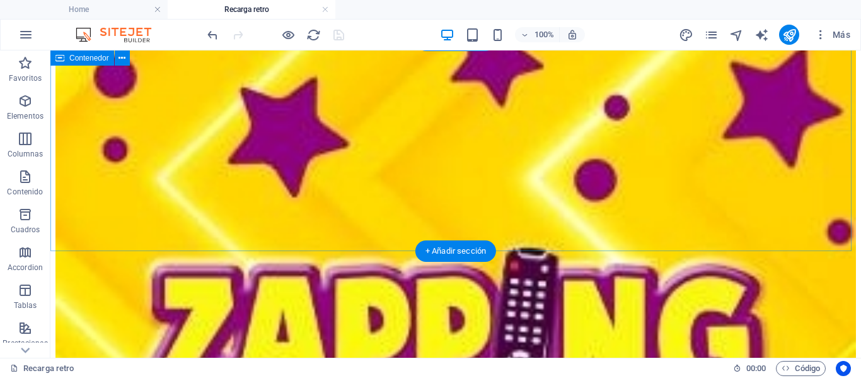
scroll to position [1053, 0]
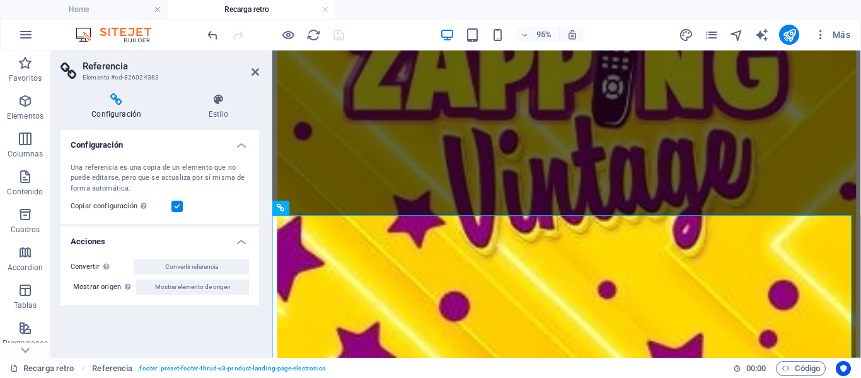
click at [255, 66] on h2 "Referencia" at bounding box center [171, 66] width 177 height 11
click at [258, 71] on icon at bounding box center [256, 72] width 8 height 10
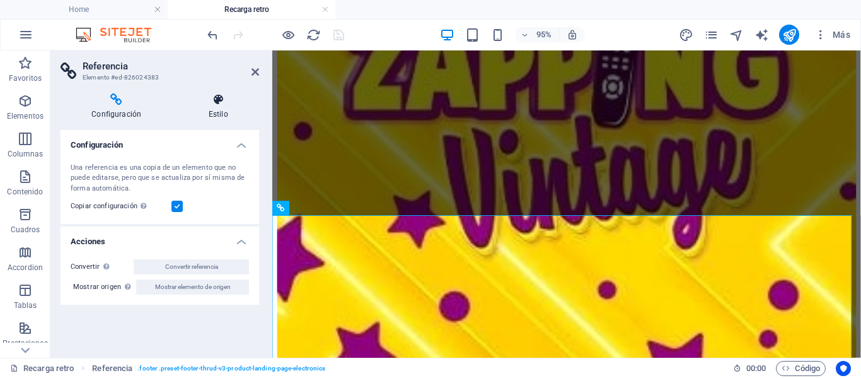
click at [223, 101] on icon at bounding box center [218, 99] width 82 height 13
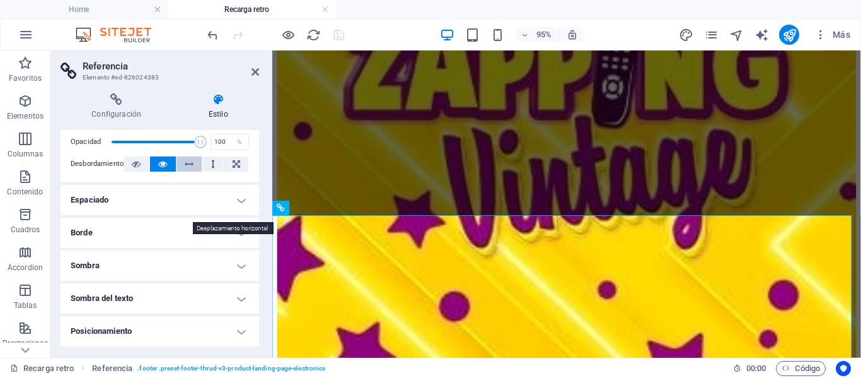
scroll to position [0, 0]
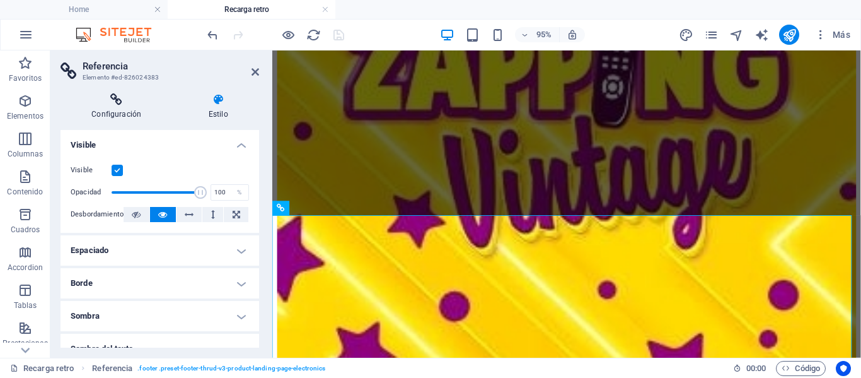
click at [113, 101] on icon at bounding box center [117, 99] width 112 height 13
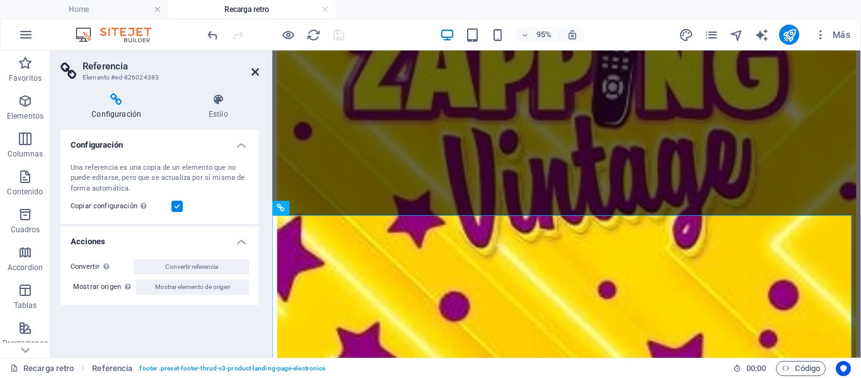
click at [253, 72] on icon at bounding box center [256, 72] width 8 height 10
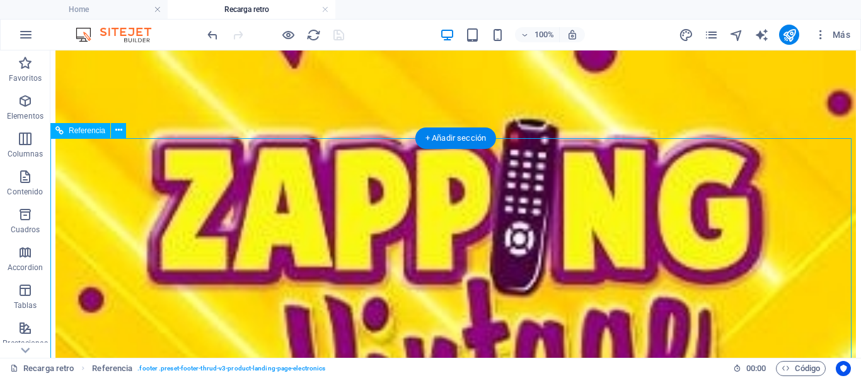
scroll to position [1179, 0]
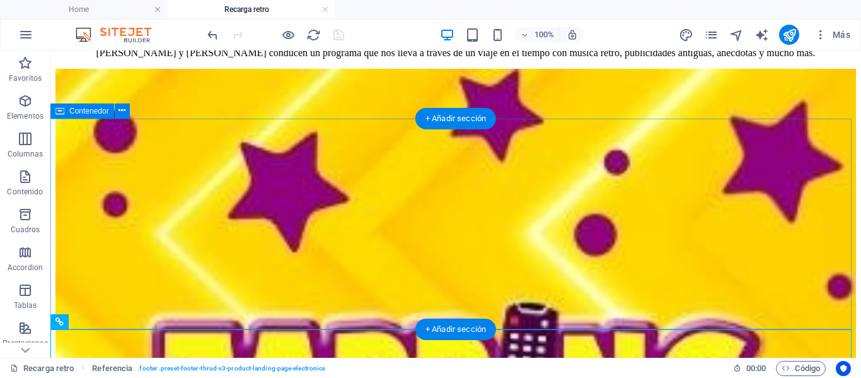
scroll to position [948, 0]
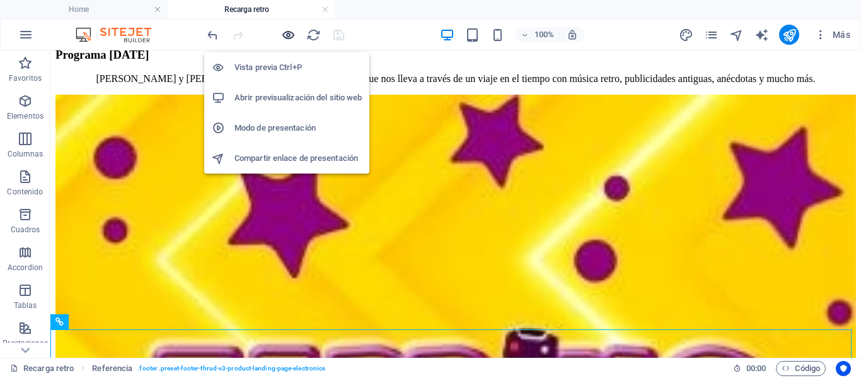
click at [286, 35] on icon "button" at bounding box center [288, 35] width 15 height 15
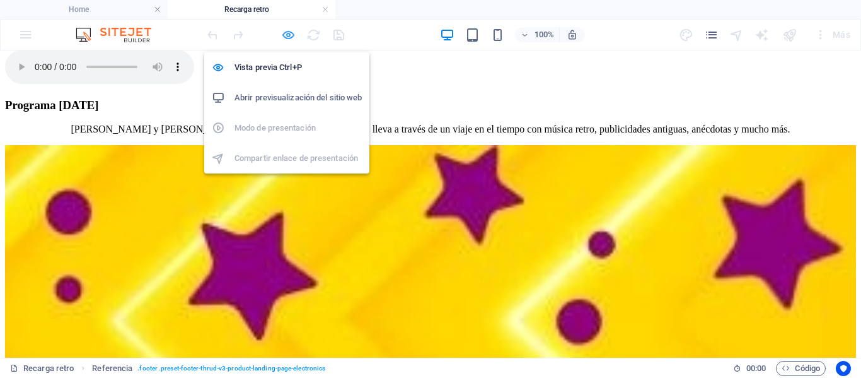
click at [293, 33] on icon "button" at bounding box center [288, 35] width 15 height 15
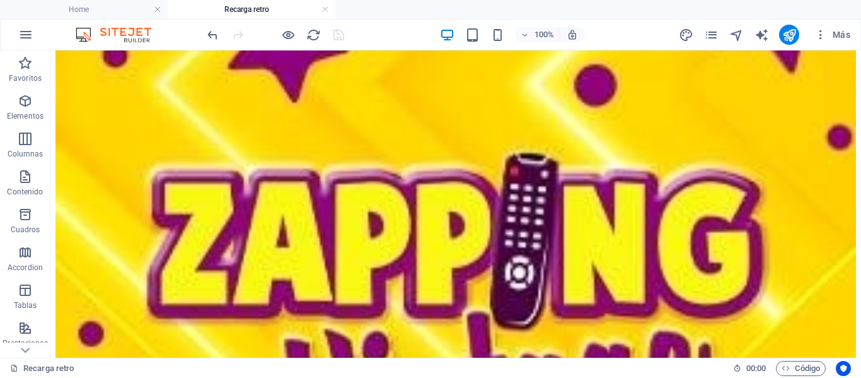
scroll to position [1126, 0]
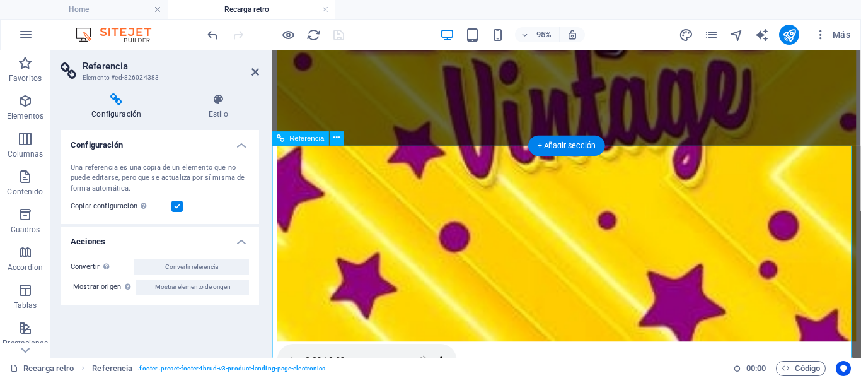
click at [233, 241] on h4 "Acciones" at bounding box center [160, 237] width 199 height 23
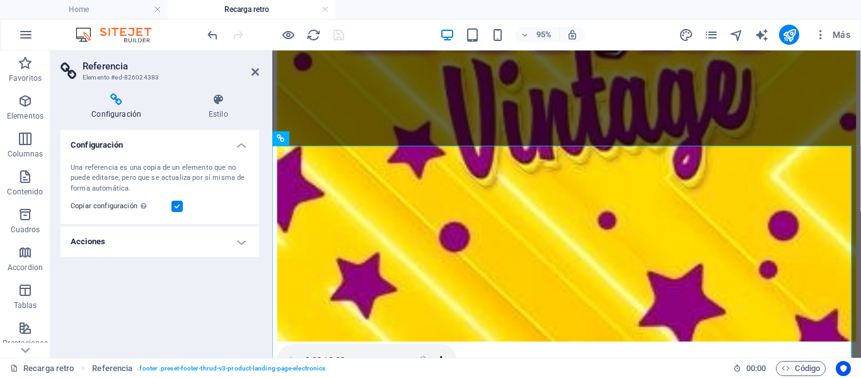
click at [238, 242] on h4 "Acciones" at bounding box center [160, 241] width 199 height 30
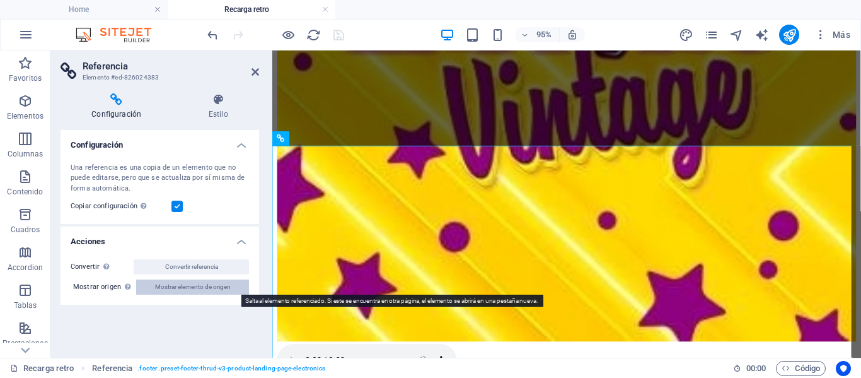
click at [211, 286] on span "Mostrar elemento de origen" at bounding box center [193, 286] width 76 height 15
select select "footer"
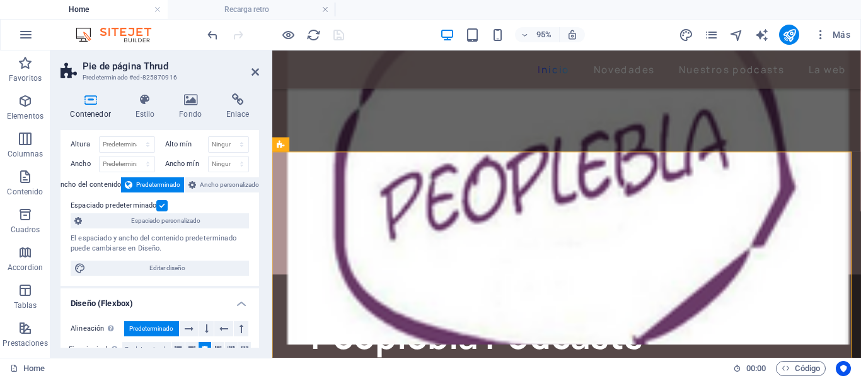
scroll to position [0, 0]
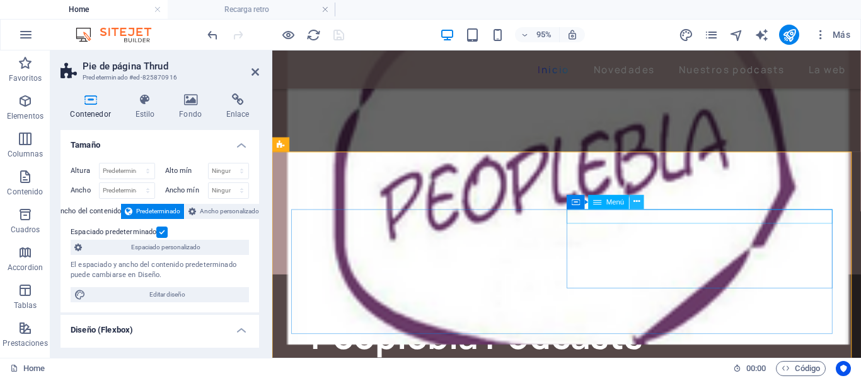
click at [637, 203] on icon at bounding box center [637, 201] width 6 height 13
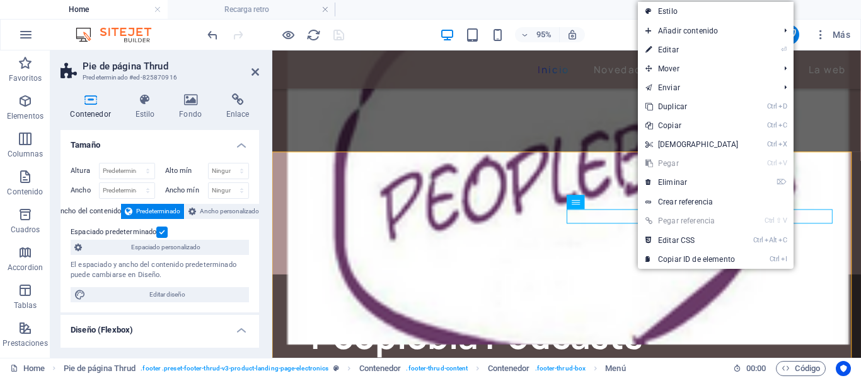
click at [648, 47] on icon at bounding box center [649, 49] width 6 height 19
select select
select select "1"
select select
select select "2"
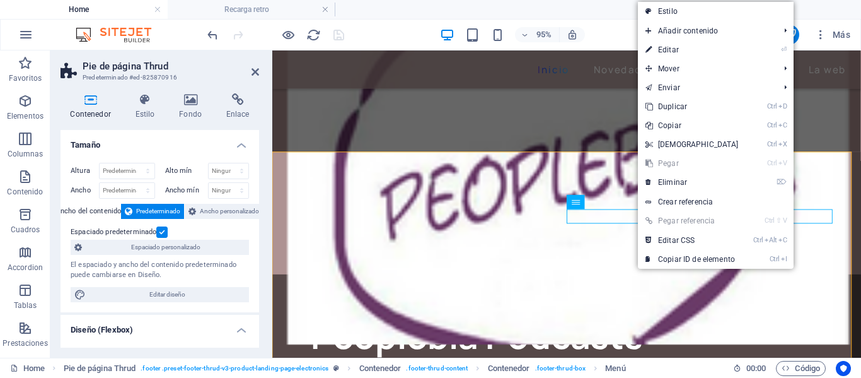
select select
select select "3"
select select
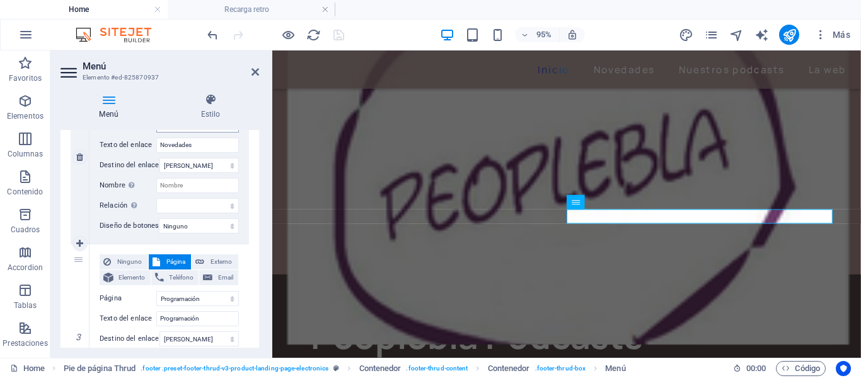
scroll to position [378, 0]
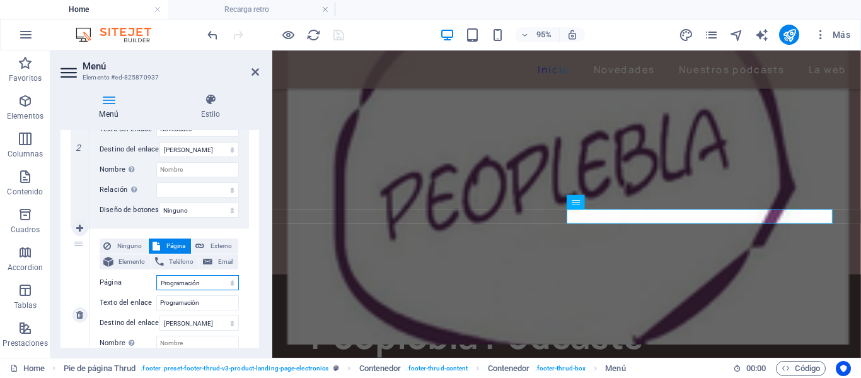
click at [196, 286] on select "Home Novedades Programación La web Sentido comun La noche Recarga retro Nueva p…" at bounding box center [197, 282] width 83 height 15
click at [223, 282] on select "Home Novedades Programación La web Sentido comun La noche Recarga retro Nueva p…" at bounding box center [197, 282] width 83 height 15
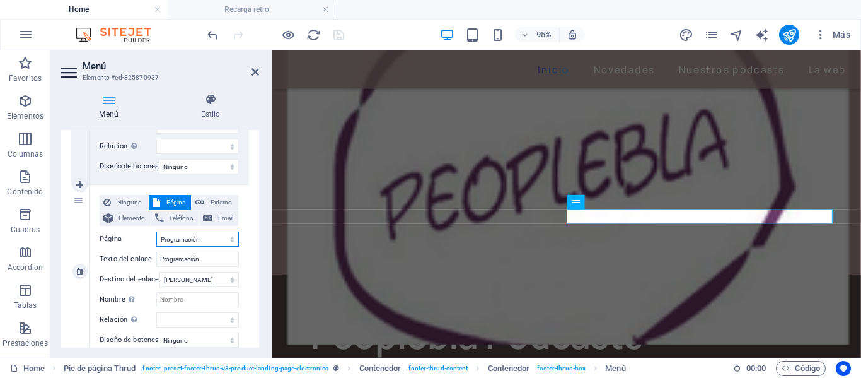
scroll to position [441, 0]
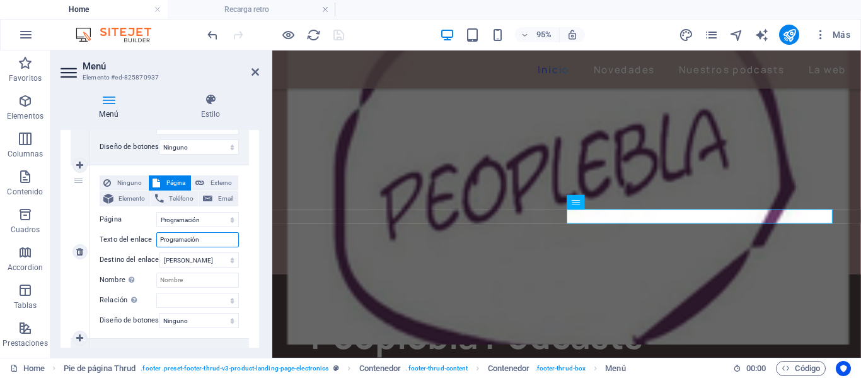
click at [212, 241] on input "Programación" at bounding box center [197, 239] width 83 height 15
type input "Pro"
select select
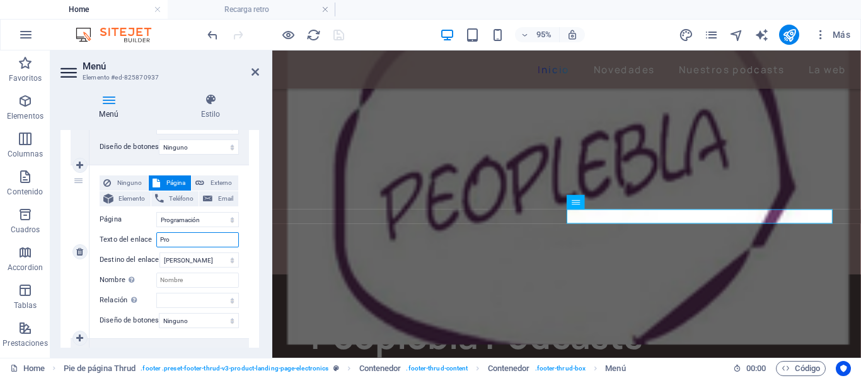
select select
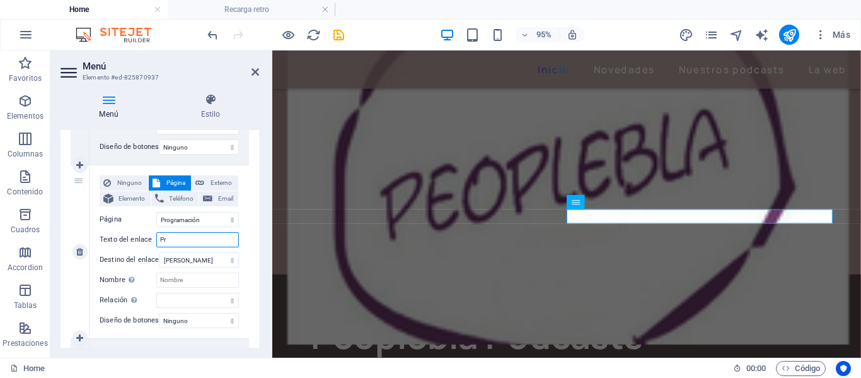
type input "P"
select select
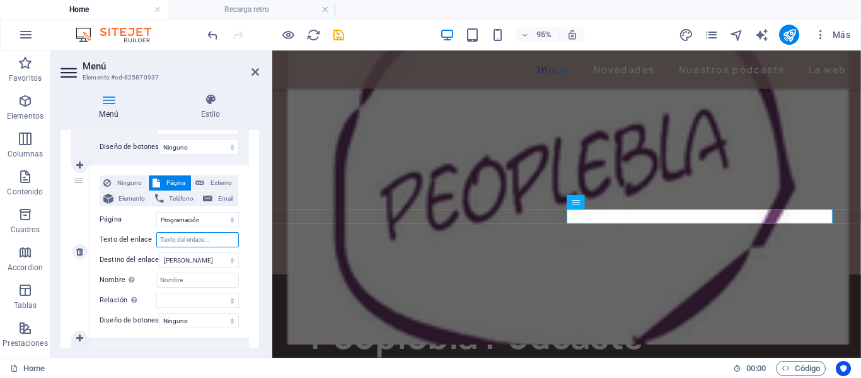
select select
type input "N"
select select
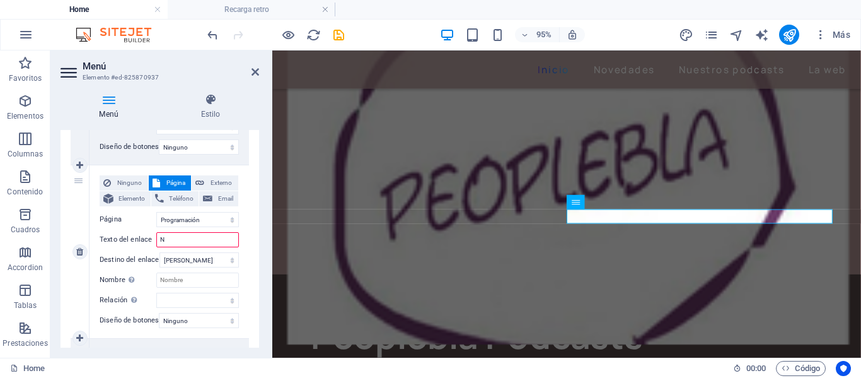
select select
type input "Nuestros podcasts"
select select
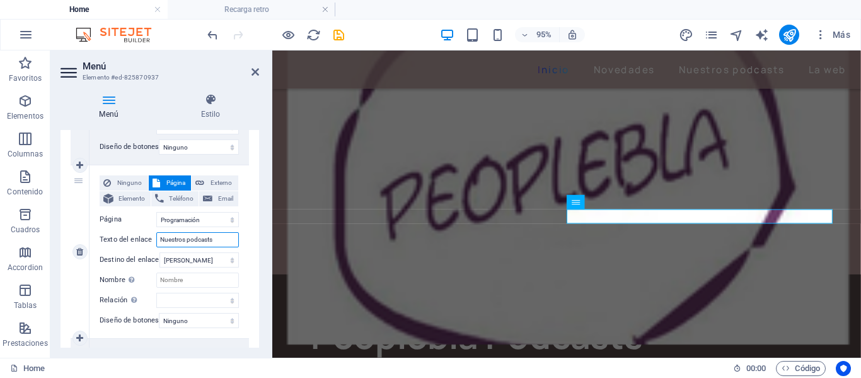
select select
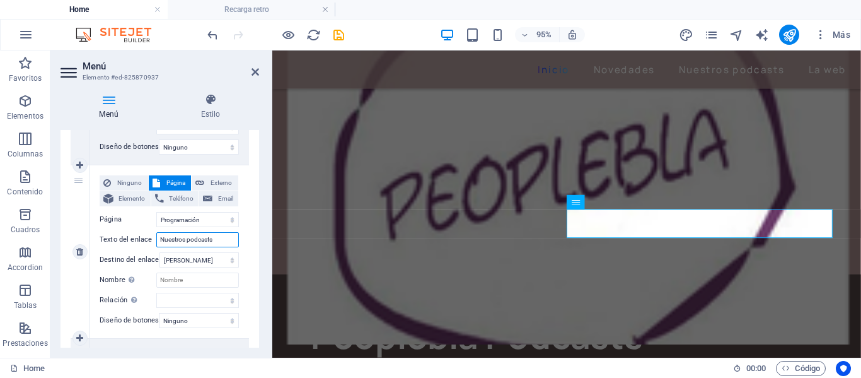
type input "Nuestros podcasts"
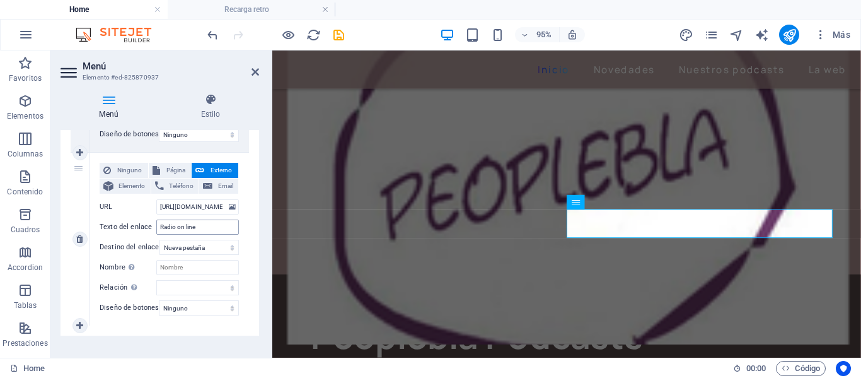
scroll to position [820, 0]
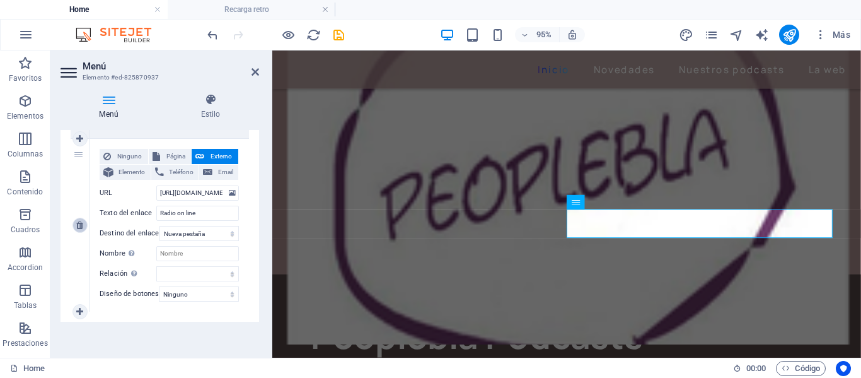
click at [83, 221] on icon at bounding box center [79, 225] width 7 height 9
select select
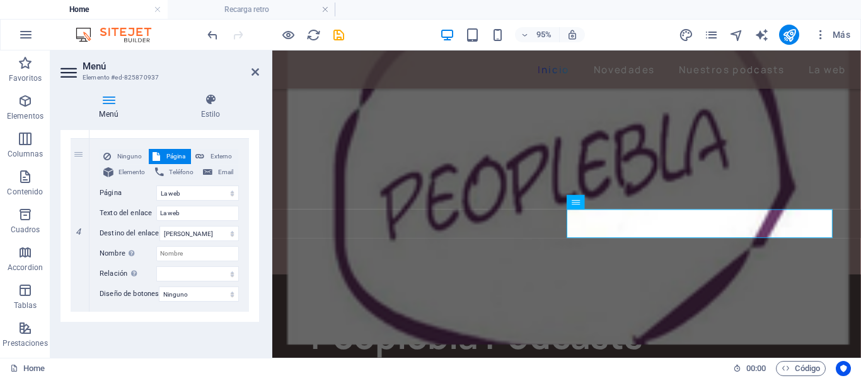
scroll to position [649, 0]
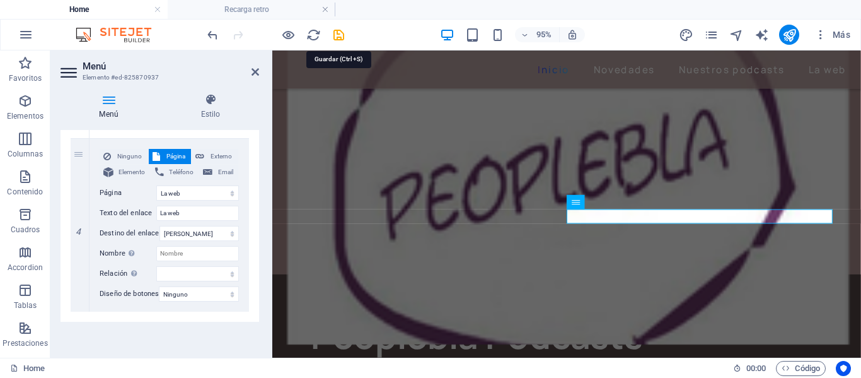
click at [339, 35] on icon "save" at bounding box center [339, 35] width 15 height 15
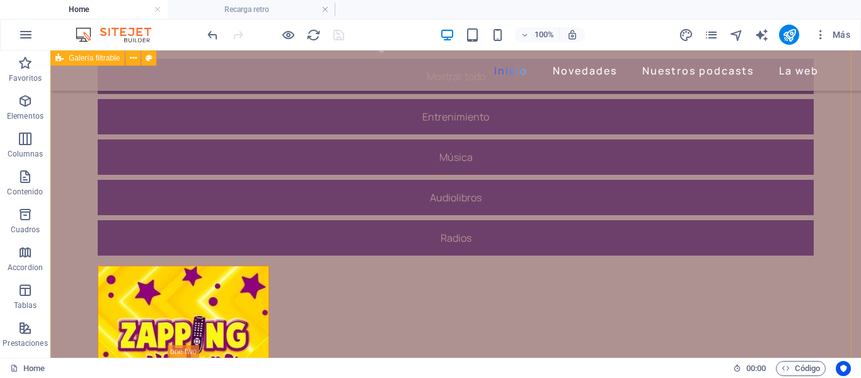
scroll to position [189, 0]
